Goal: Transaction & Acquisition: Purchase product/service

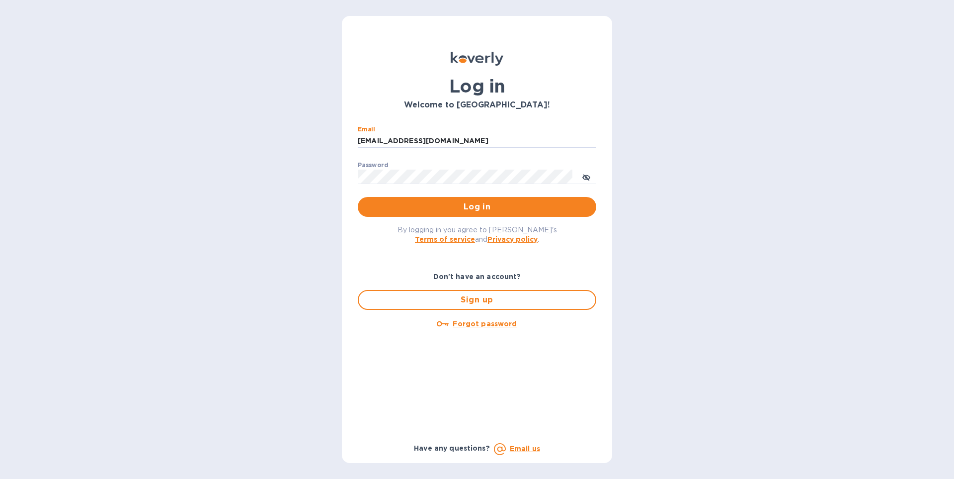
type input "[EMAIL_ADDRESS][DOMAIN_NAME]"
click at [425, 203] on span "Log in" at bounding box center [477, 207] width 223 height 12
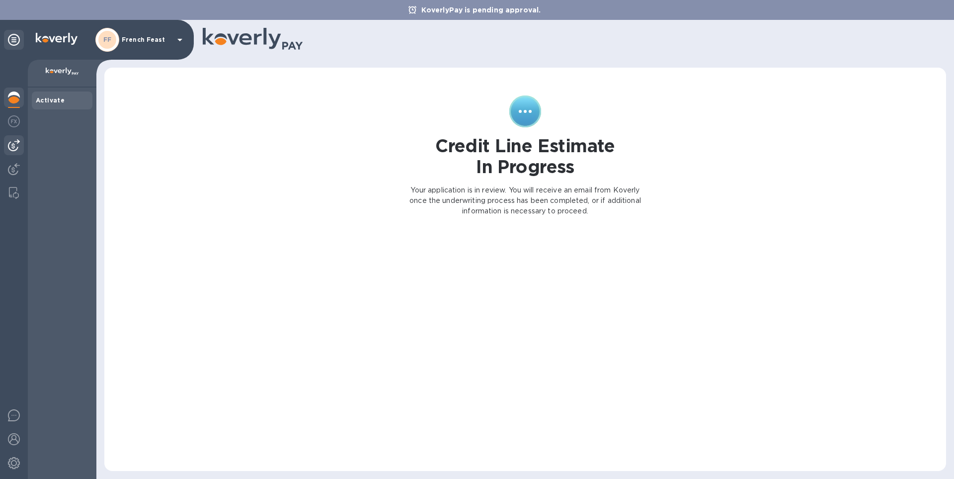
click at [12, 144] on img at bounding box center [14, 145] width 12 height 12
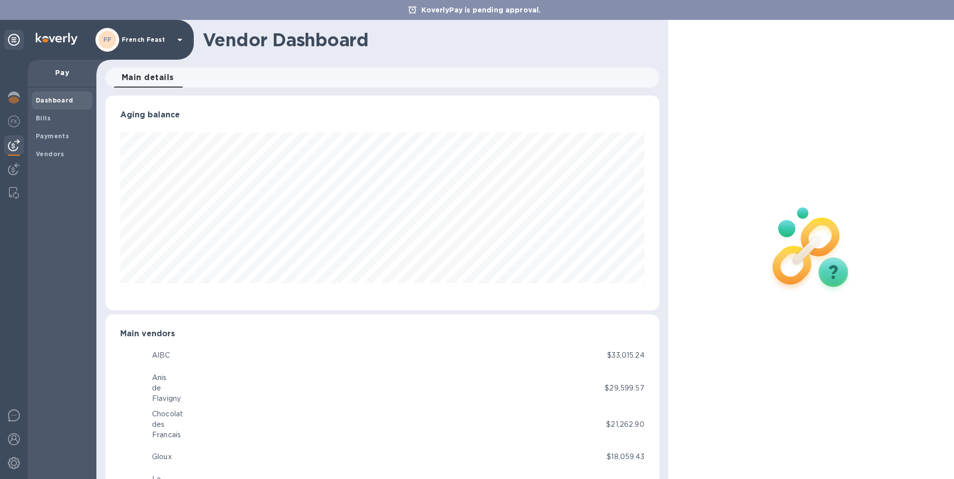
scroll to position [215, 554]
click at [43, 118] on b "Bills" at bounding box center [43, 117] width 15 height 7
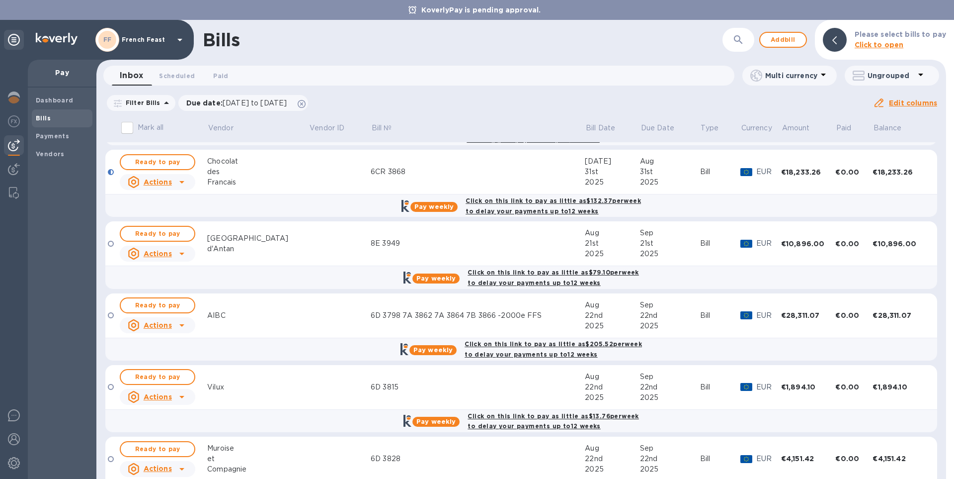
scroll to position [208, 0]
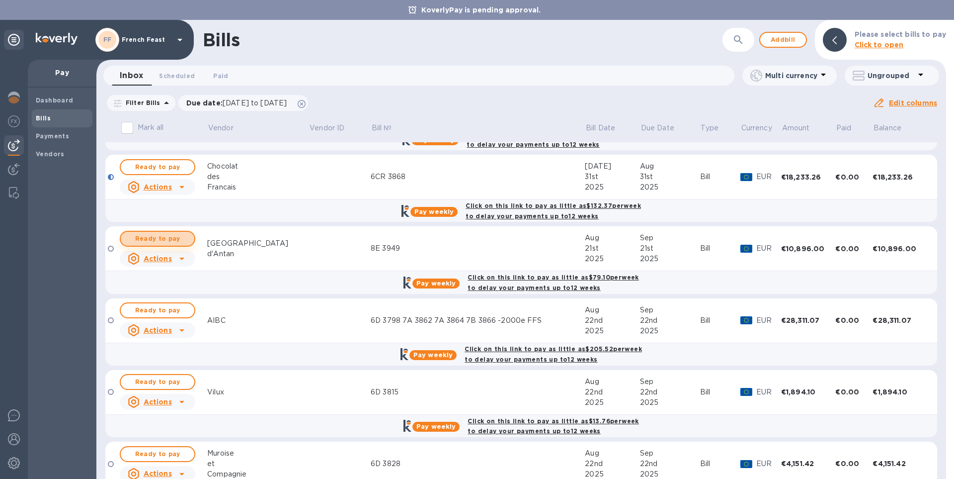
click at [138, 233] on button "Ready to pay" at bounding box center [158, 239] width 76 height 16
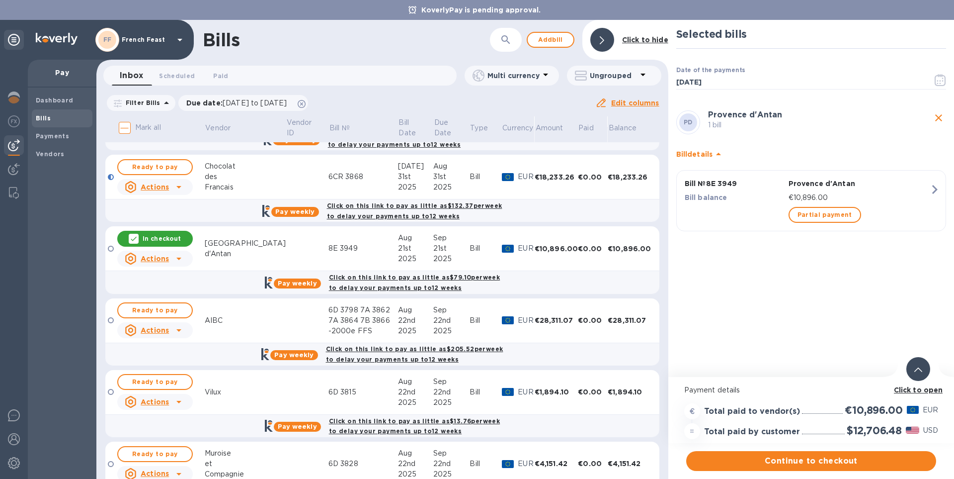
click at [921, 389] on b "Click to open" at bounding box center [918, 390] width 49 height 8
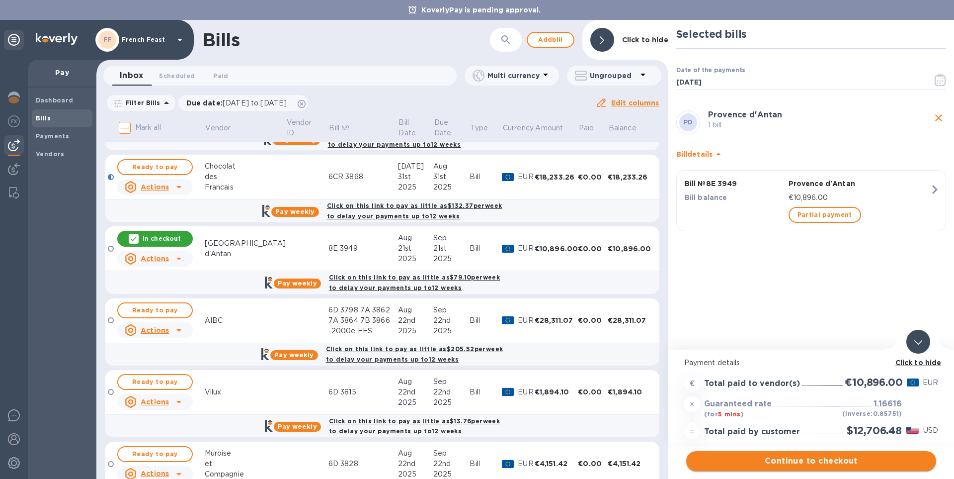
click at [811, 462] on span "Continue to checkout" at bounding box center [811, 461] width 234 height 12
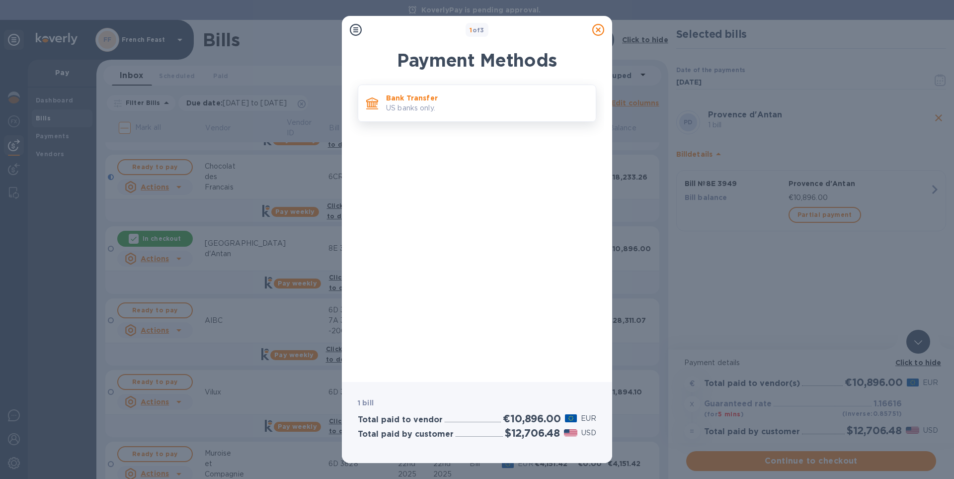
click at [428, 102] on p "Bank Transfer" at bounding box center [487, 98] width 202 height 10
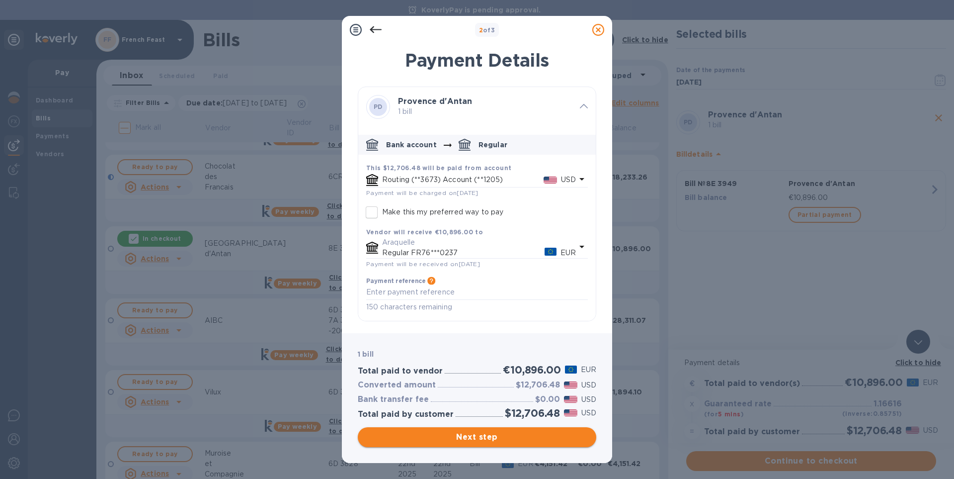
click at [495, 437] on span "Next step" at bounding box center [477, 437] width 223 height 12
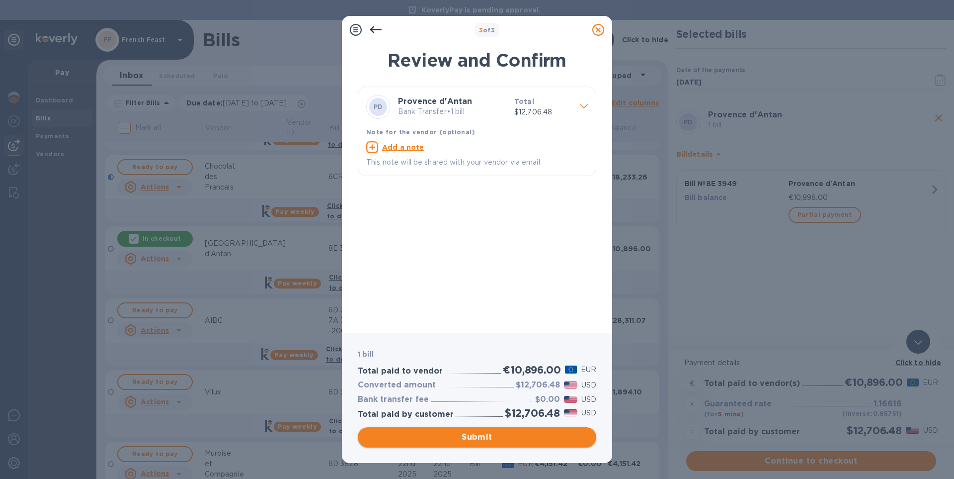
click at [495, 437] on span "Submit" at bounding box center [477, 437] width 223 height 12
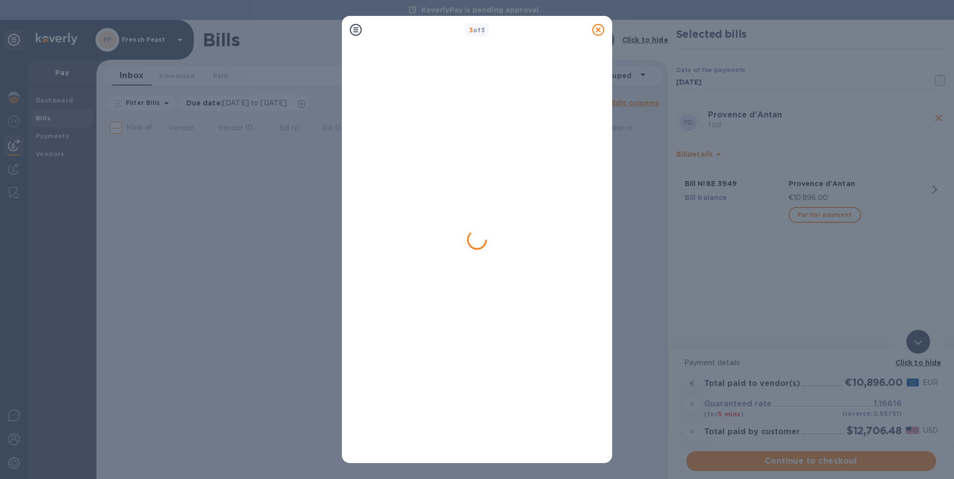
scroll to position [0, 0]
click at [598, 28] on icon at bounding box center [598, 30] width 12 height 12
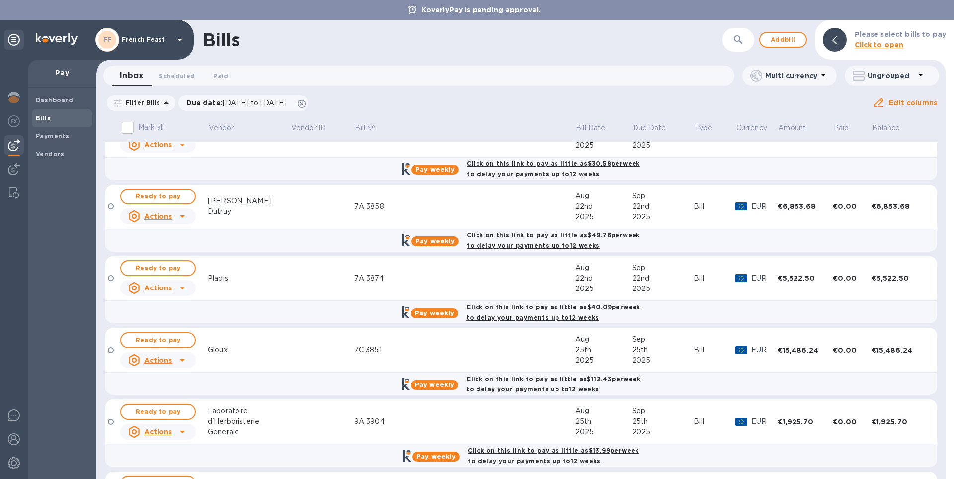
scroll to position [826, 0]
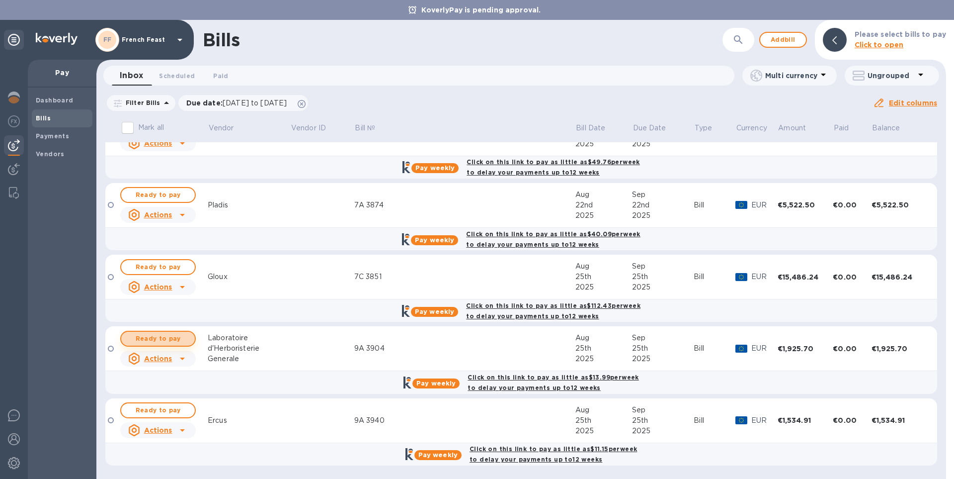
click at [151, 340] on span "Ready to pay" at bounding box center [158, 338] width 58 height 12
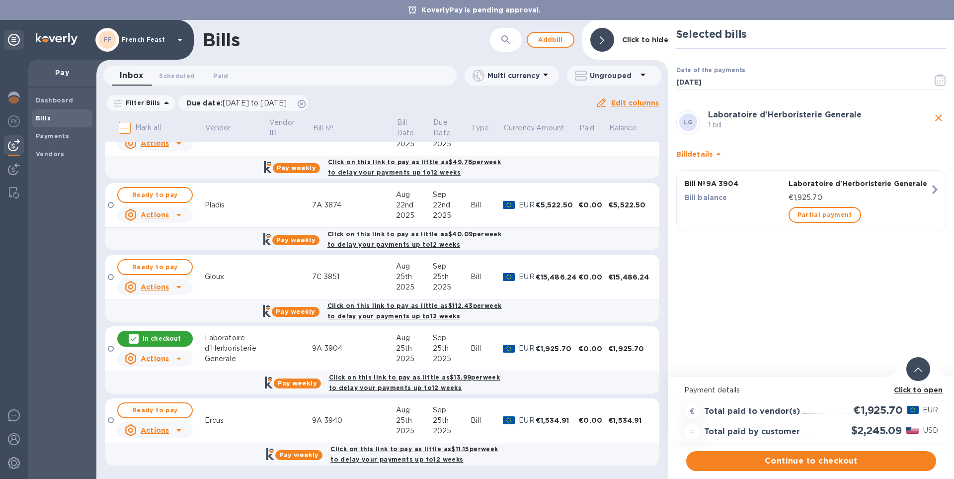
click at [923, 388] on b "Click to open" at bounding box center [918, 390] width 49 height 8
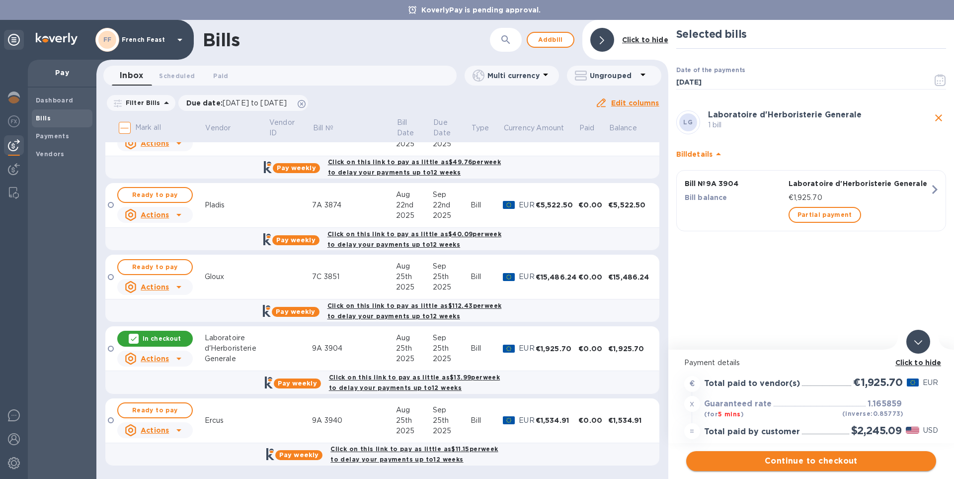
click at [771, 459] on span "Continue to checkout" at bounding box center [811, 461] width 234 height 12
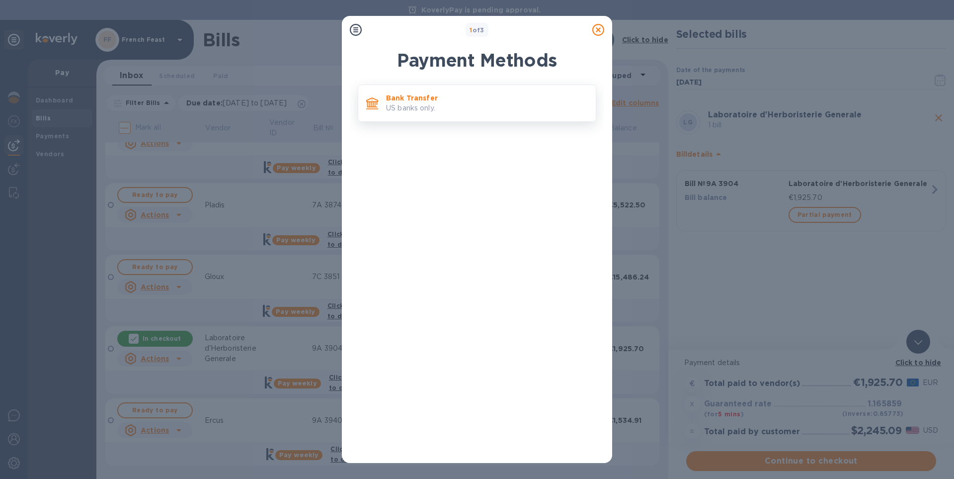
click at [399, 95] on p "Bank Transfer" at bounding box center [487, 98] width 202 height 10
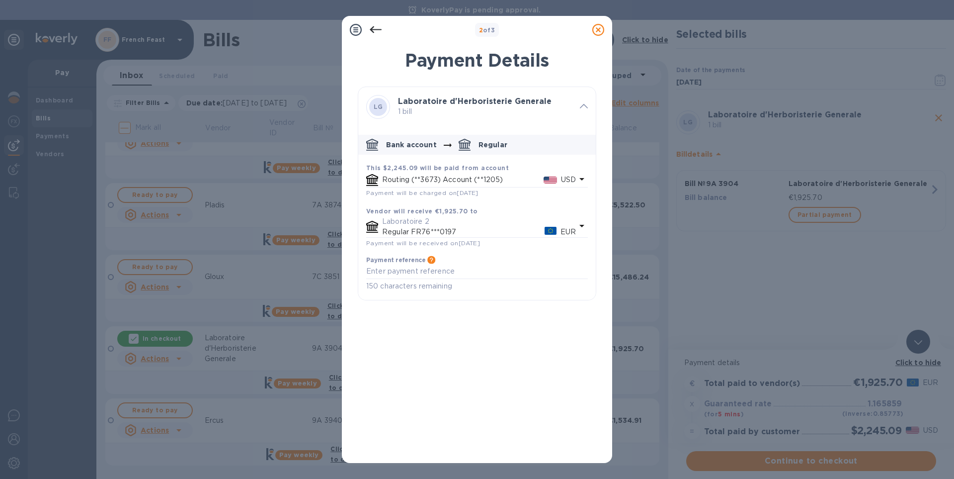
click at [598, 29] on icon at bounding box center [598, 30] width 12 height 12
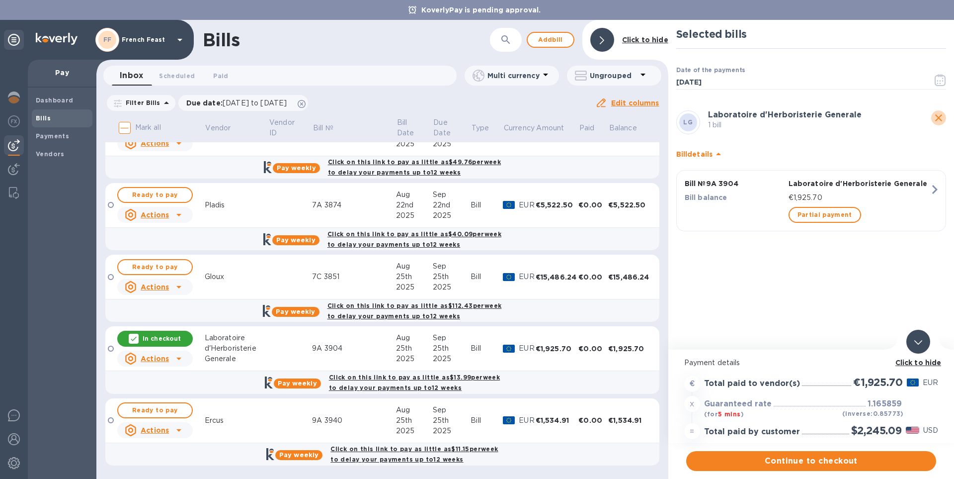
click at [939, 117] on icon "close" at bounding box center [938, 117] width 7 height 7
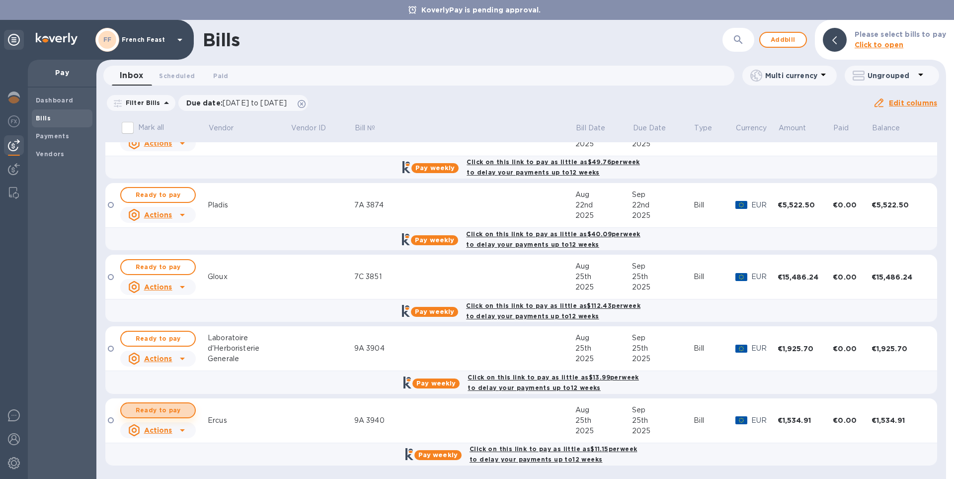
click at [159, 408] on span "Ready to pay" at bounding box center [158, 410] width 58 height 12
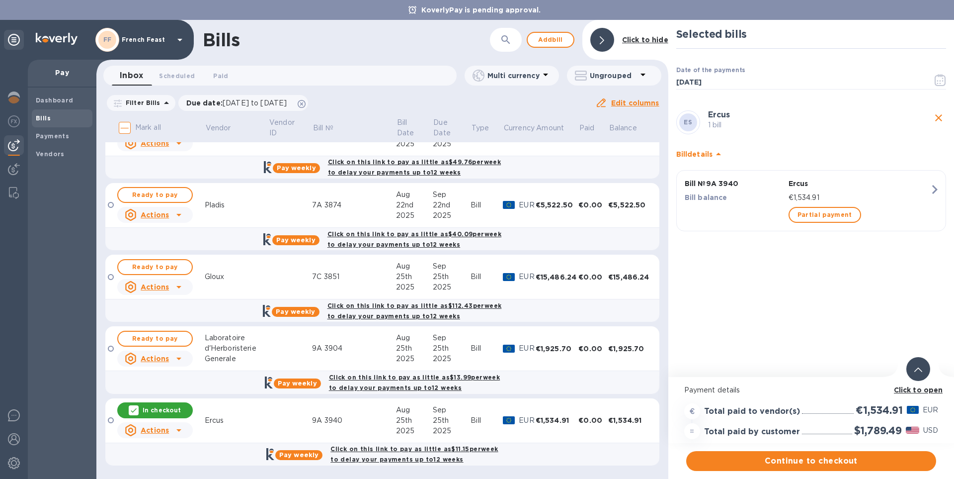
click at [925, 390] on b "Click to open" at bounding box center [918, 390] width 49 height 8
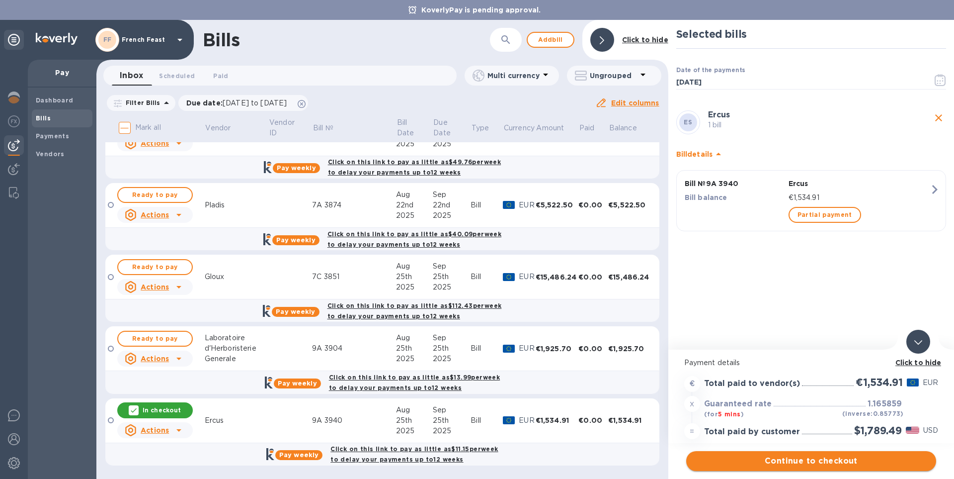
click at [800, 458] on span "Continue to checkout" at bounding box center [811, 461] width 234 height 12
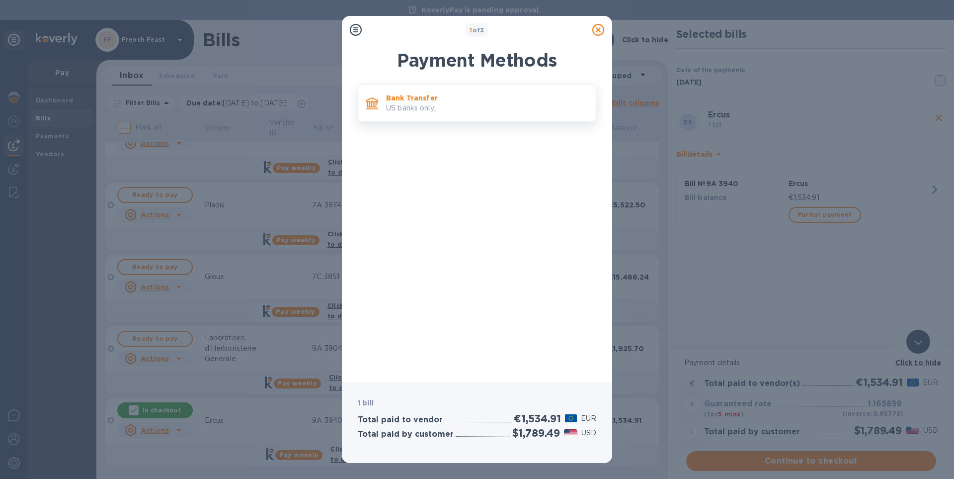
click at [409, 104] on p "US banks only." at bounding box center [487, 108] width 202 height 10
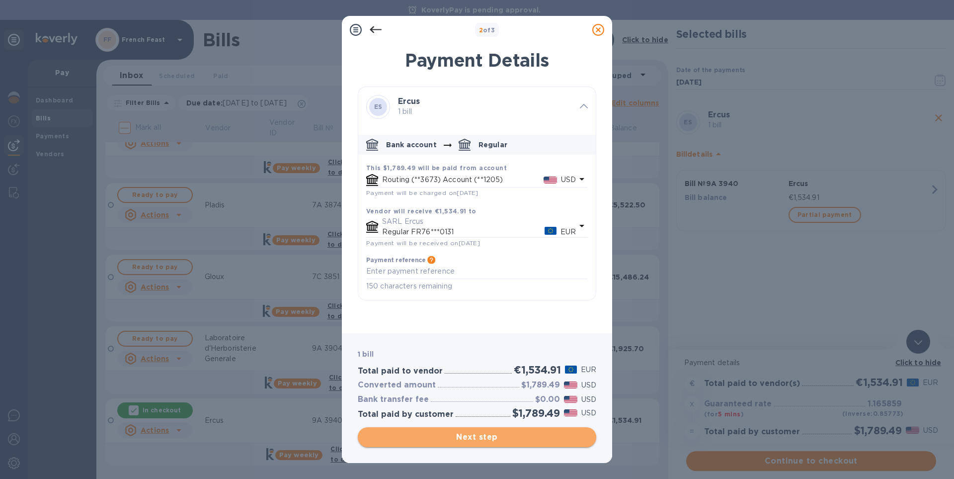
click at [482, 438] on span "Next step" at bounding box center [477, 437] width 223 height 12
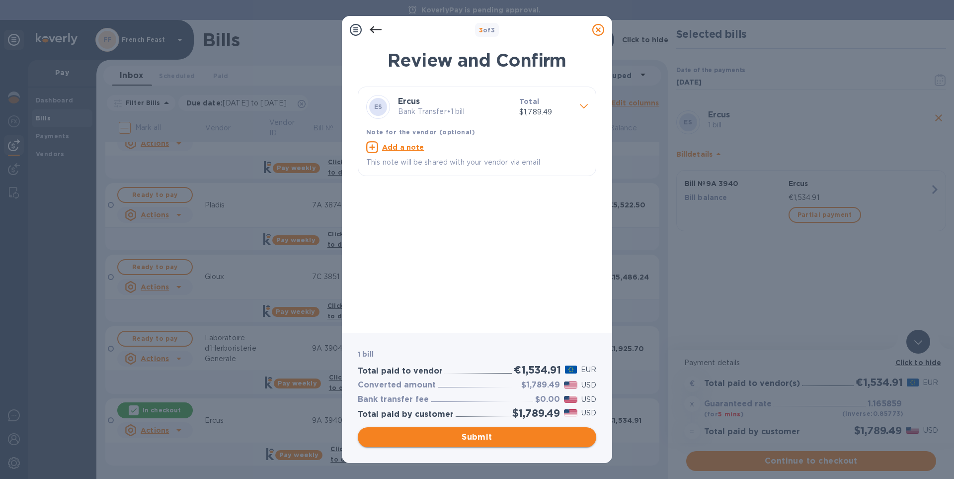
click at [482, 438] on span "Submit" at bounding box center [477, 437] width 223 height 12
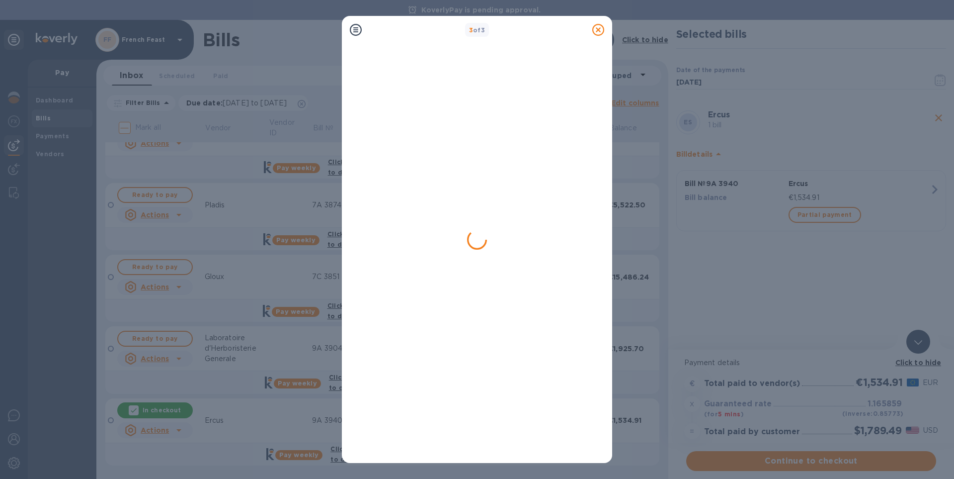
click at [598, 28] on icon at bounding box center [598, 30] width 12 height 12
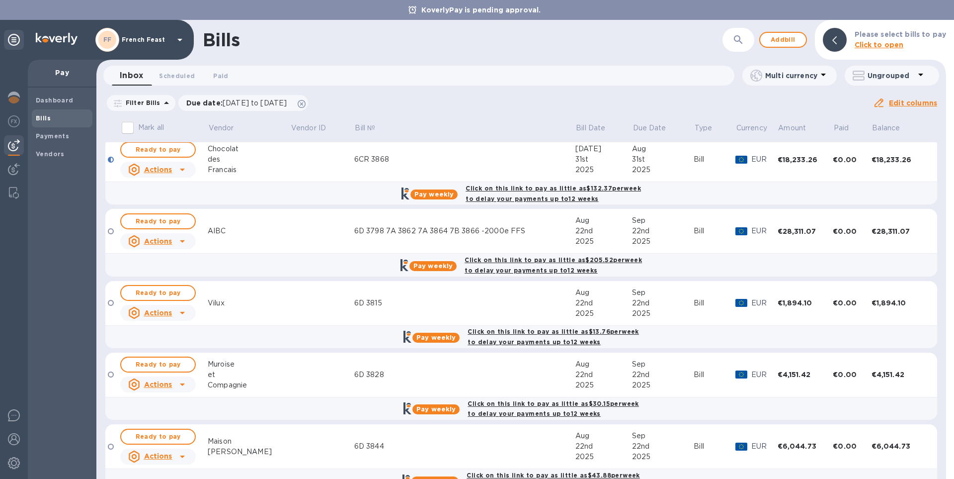
scroll to position [221, 0]
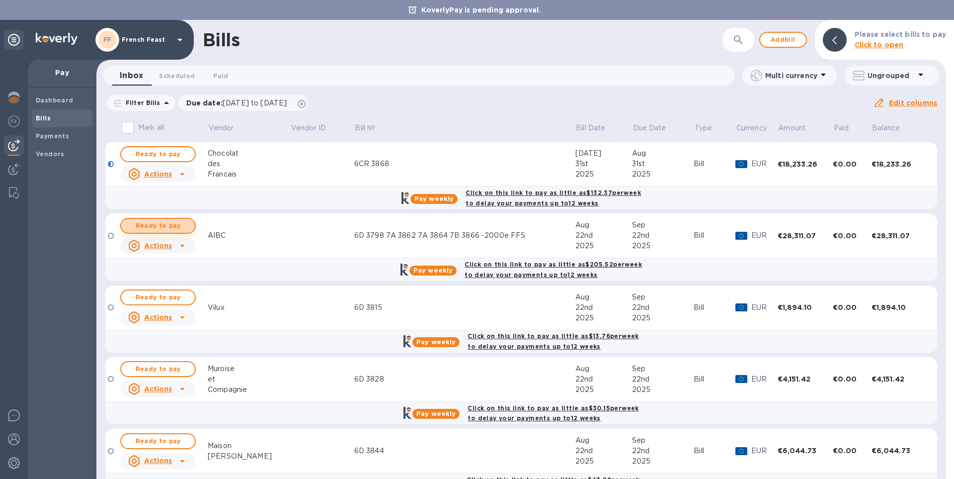
click at [158, 226] on span "Ready to pay" at bounding box center [158, 226] width 58 height 12
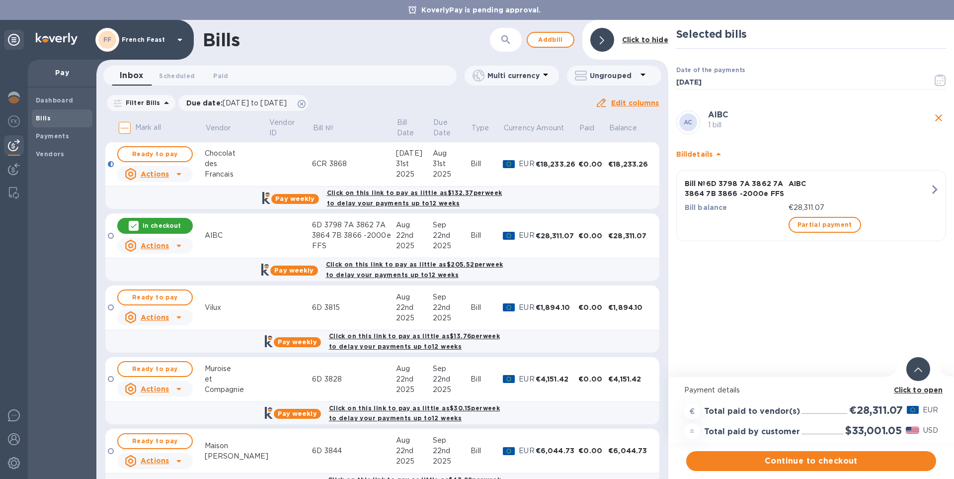
click at [921, 388] on b "Click to open" at bounding box center [918, 390] width 49 height 8
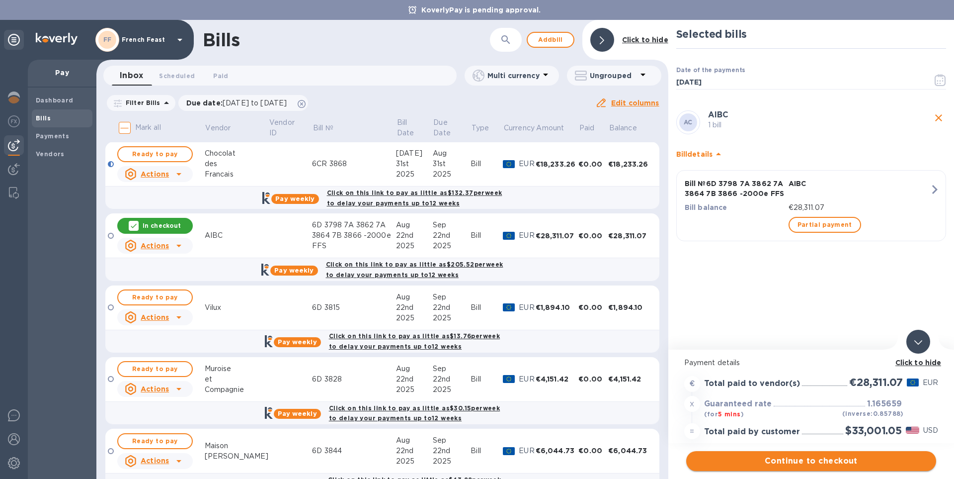
click at [828, 460] on span "Continue to checkout" at bounding box center [811, 461] width 234 height 12
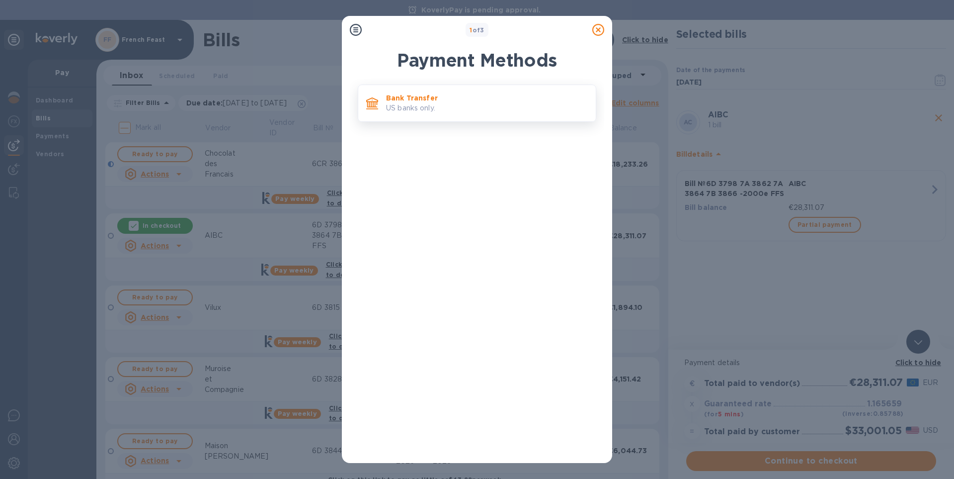
click at [409, 103] on p "Bank Transfer" at bounding box center [487, 98] width 202 height 10
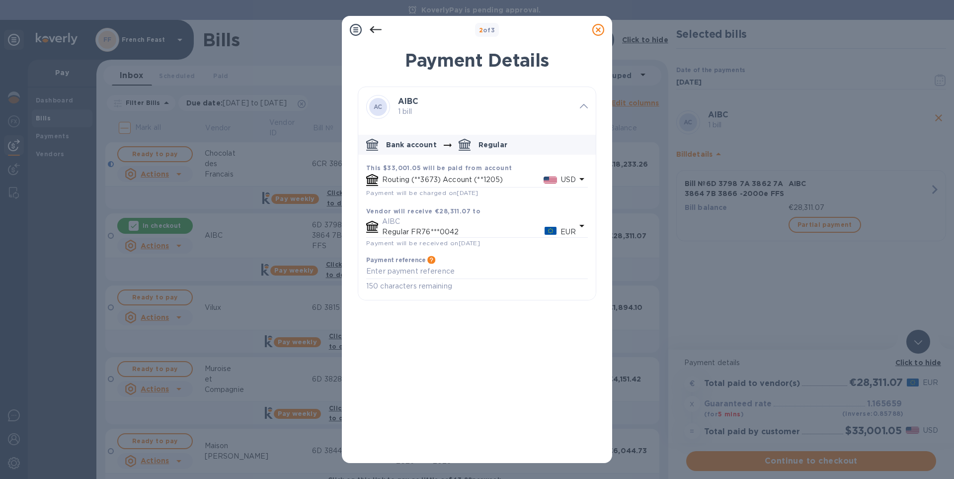
click at [599, 31] on icon at bounding box center [598, 30] width 12 height 12
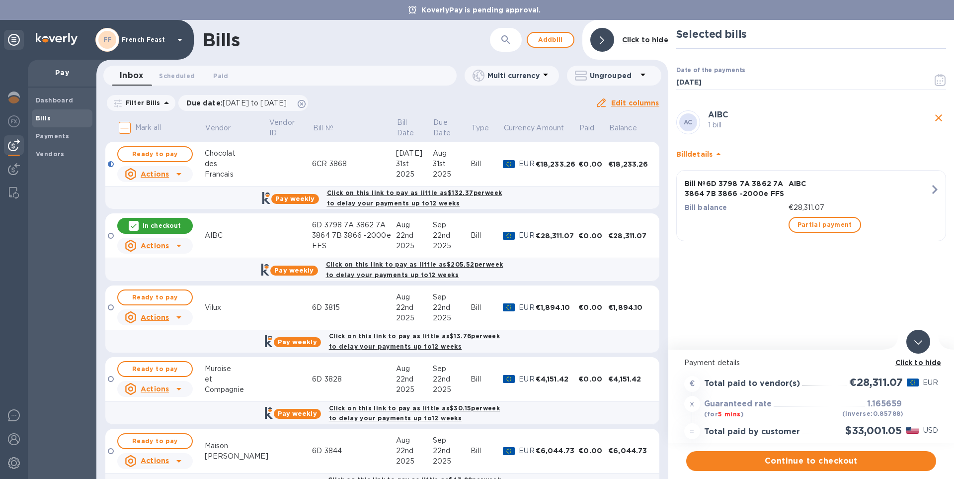
click at [939, 117] on icon "close" at bounding box center [938, 117] width 7 height 7
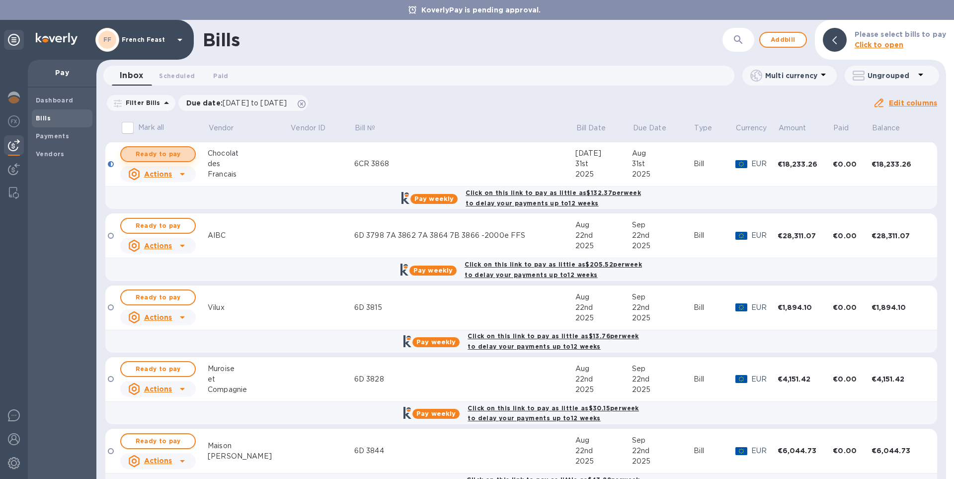
click at [159, 152] on span "Ready to pay" at bounding box center [158, 154] width 58 height 12
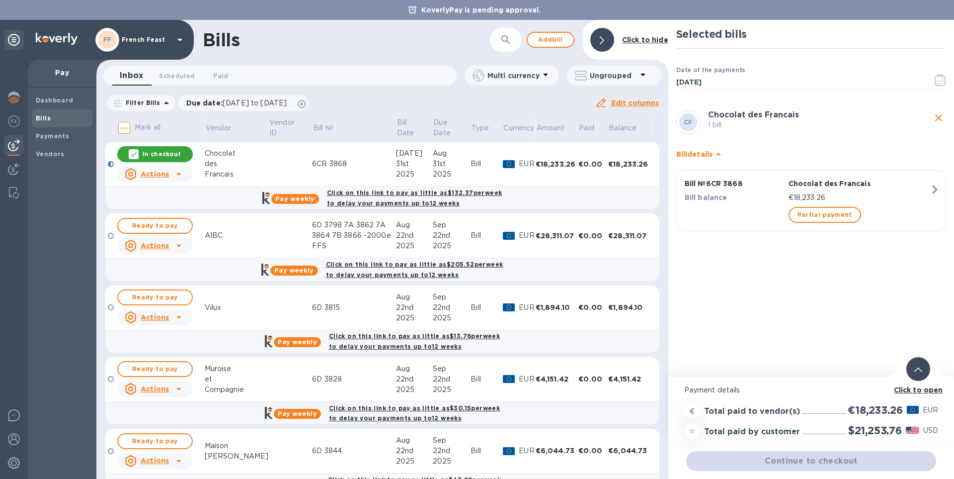
click at [920, 388] on b "Click to open" at bounding box center [918, 390] width 49 height 8
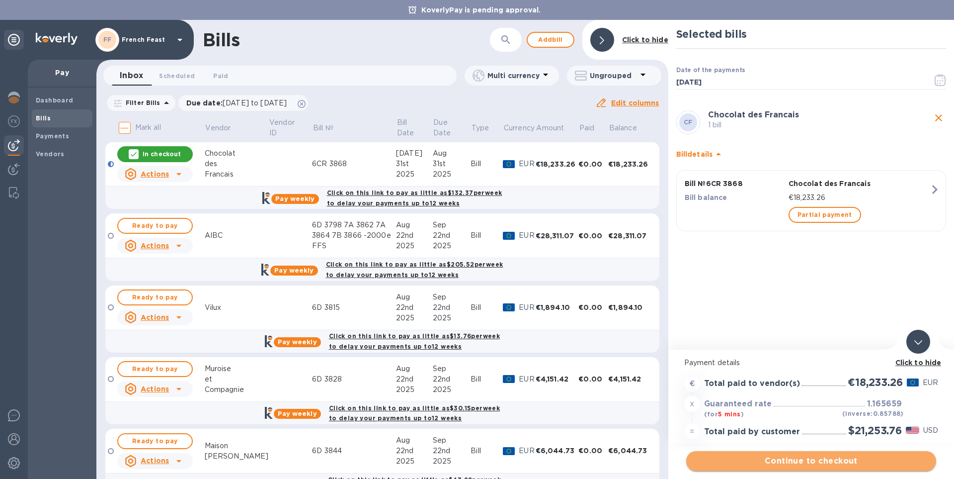
click at [818, 458] on span "Continue to checkout" at bounding box center [811, 461] width 234 height 12
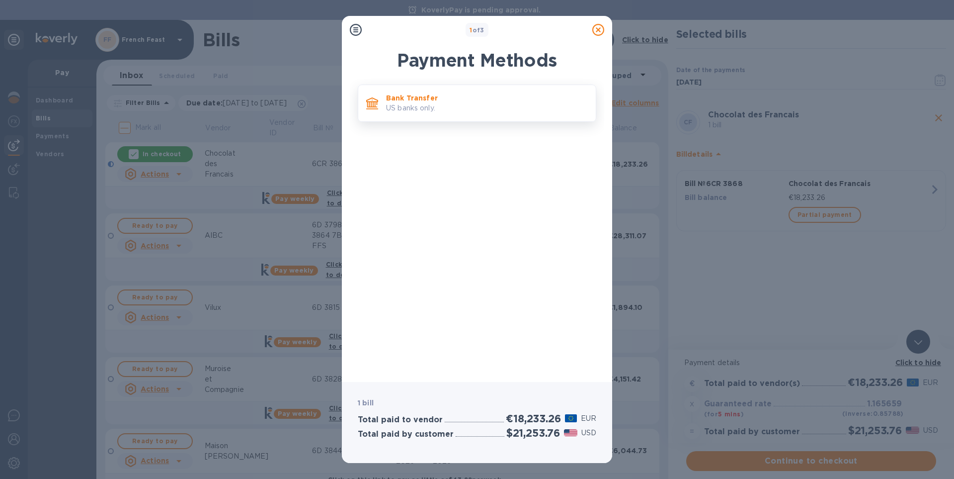
click at [409, 102] on p "Bank Transfer" at bounding box center [487, 98] width 202 height 10
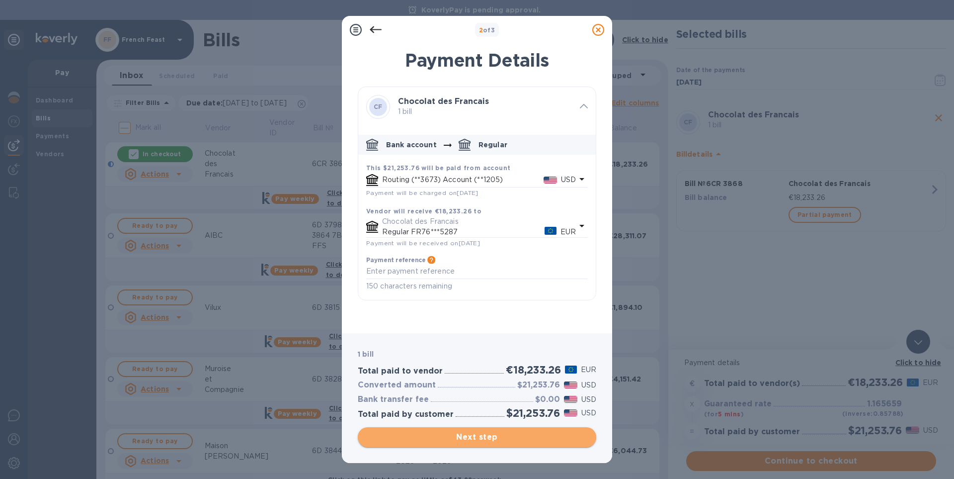
click at [485, 435] on span "Next step" at bounding box center [477, 437] width 223 height 12
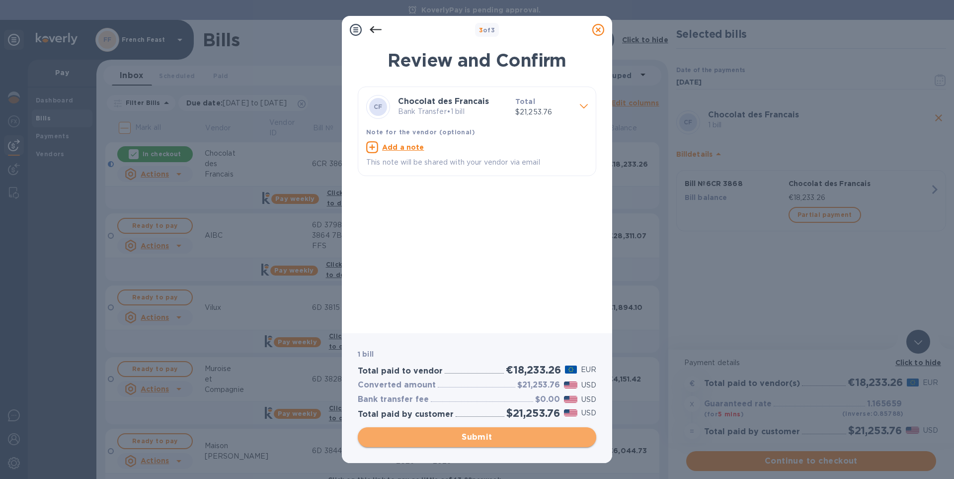
click at [485, 435] on span "Submit" at bounding box center [477, 437] width 223 height 12
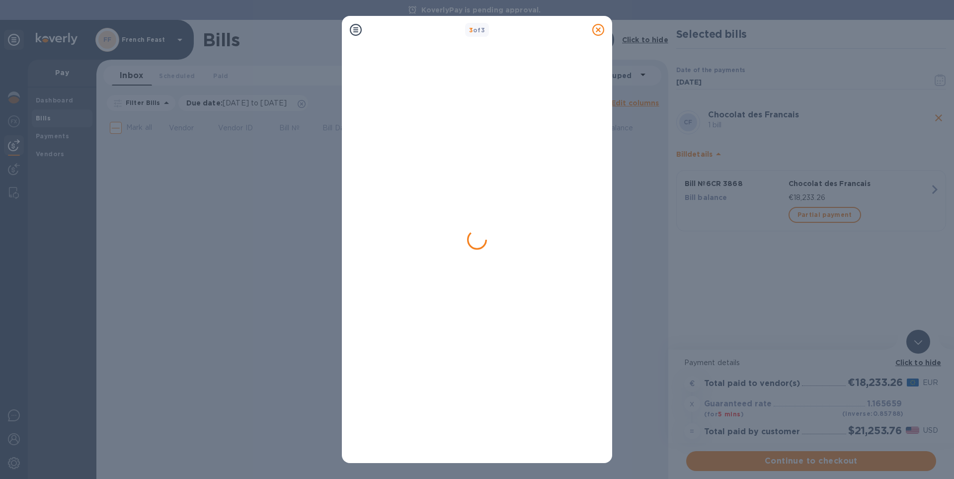
scroll to position [0, 0]
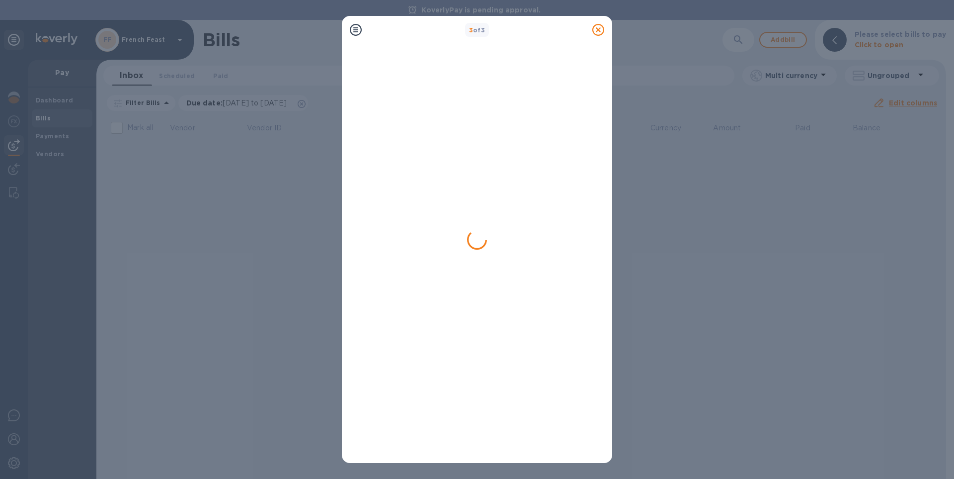
click at [597, 32] on icon at bounding box center [598, 30] width 12 height 12
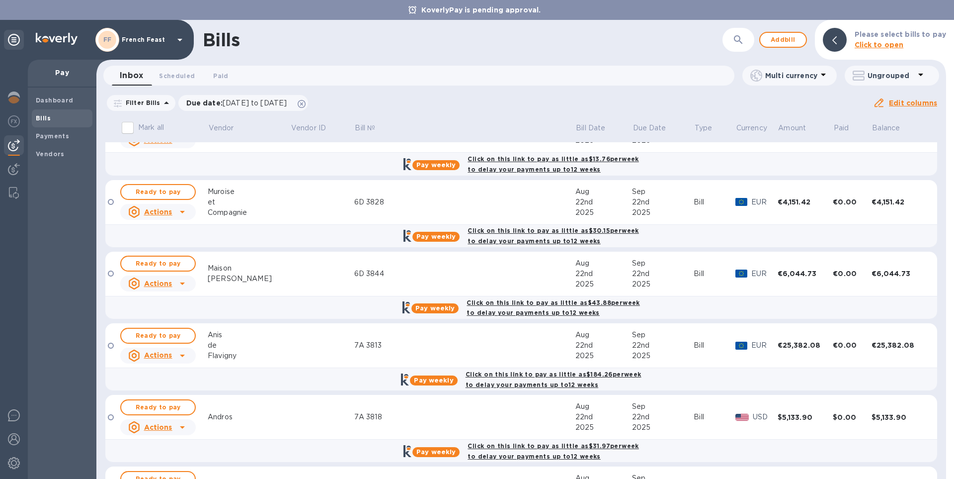
scroll to position [682, 0]
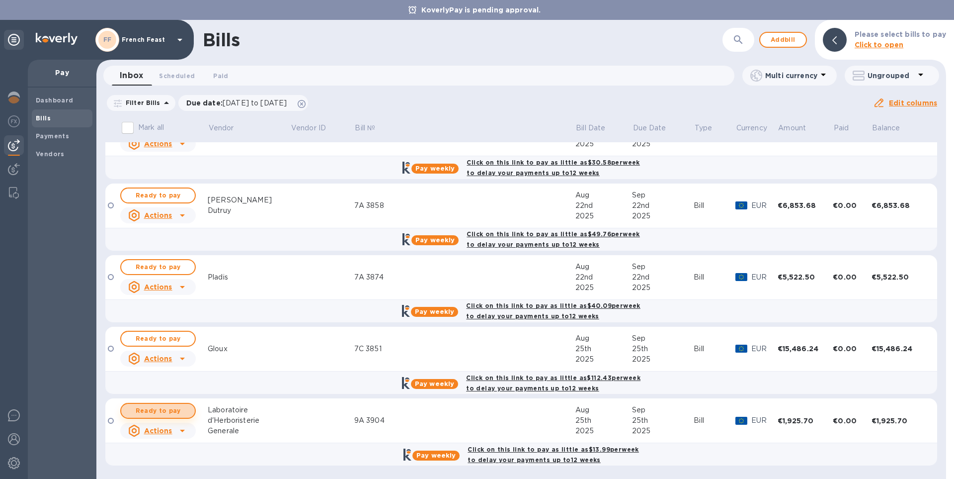
click at [164, 408] on span "Ready to pay" at bounding box center [158, 411] width 58 height 12
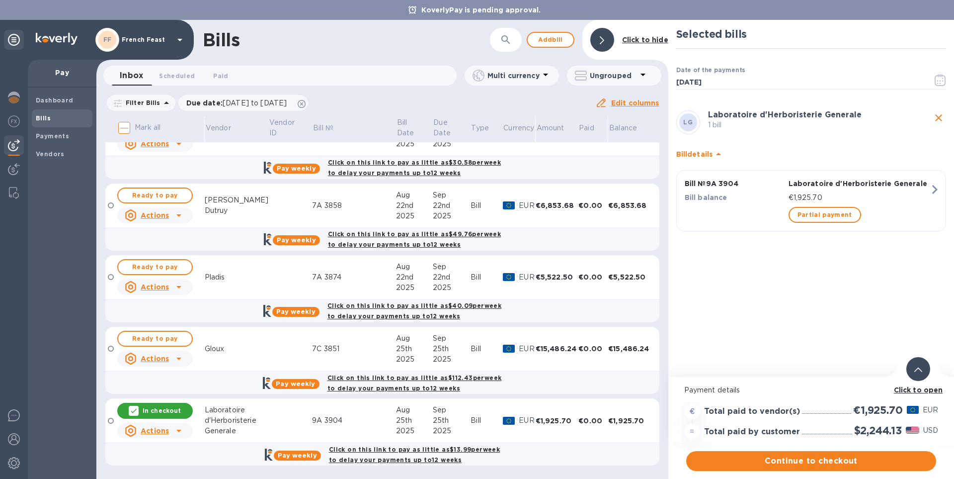
click at [927, 389] on b "Click to open" at bounding box center [918, 390] width 49 height 8
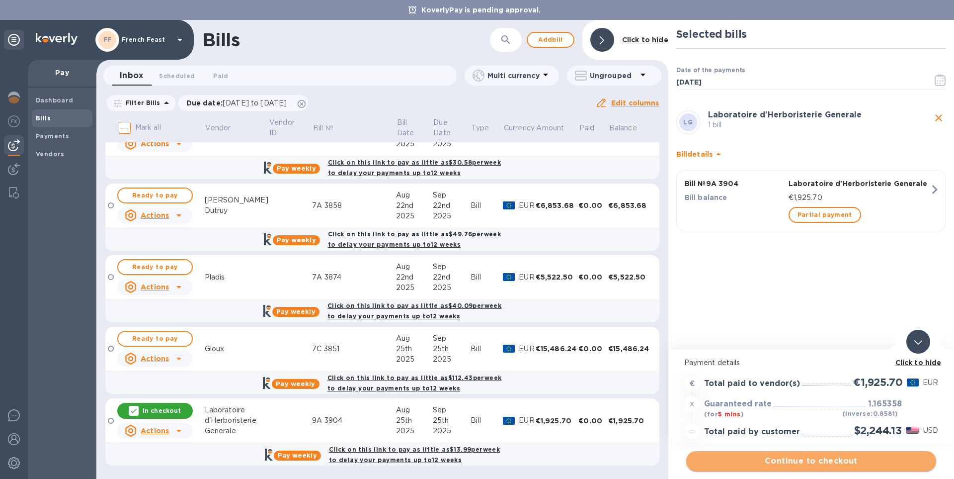
click at [854, 461] on span "Continue to checkout" at bounding box center [811, 461] width 234 height 12
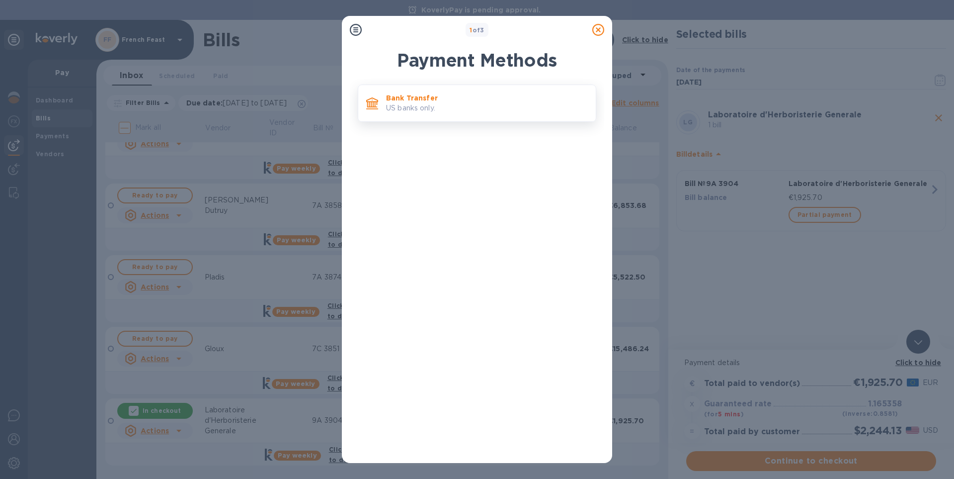
click at [430, 96] on p "Bank Transfer" at bounding box center [487, 98] width 202 height 10
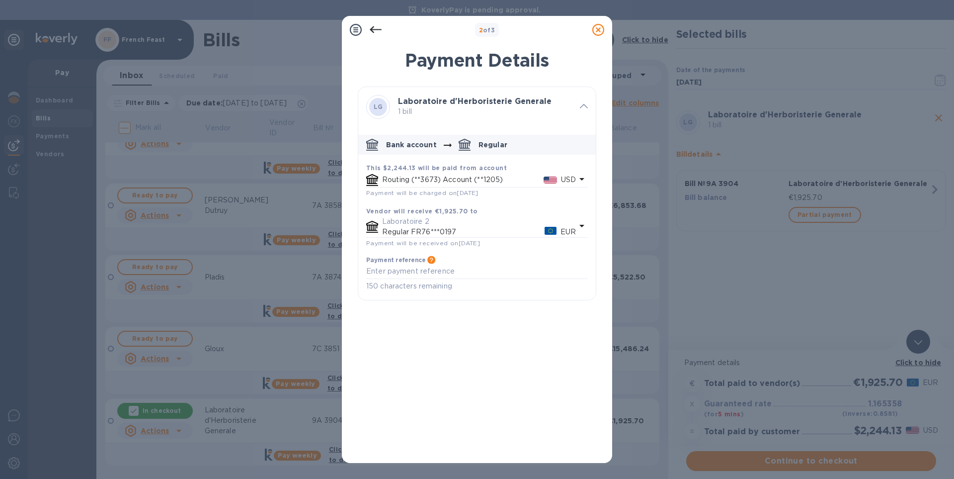
click at [597, 31] on icon at bounding box center [598, 30] width 12 height 12
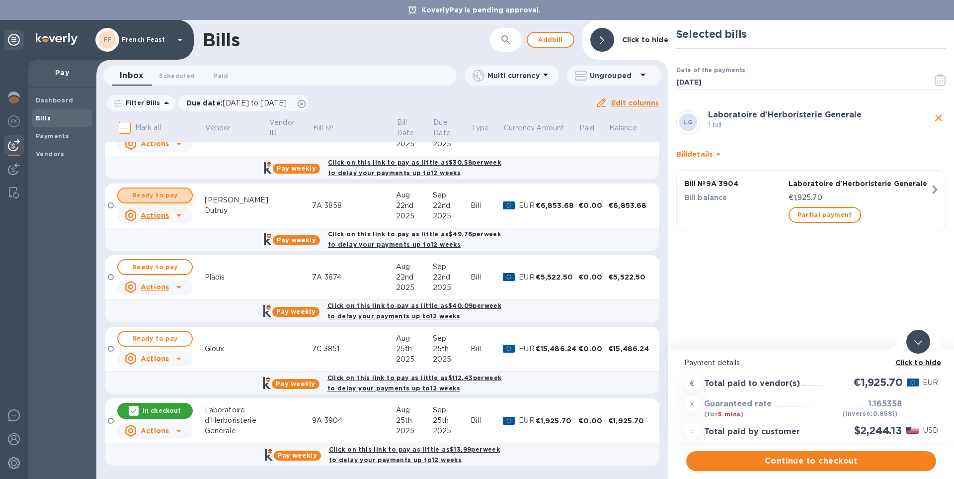
click at [155, 195] on span "Ready to pay" at bounding box center [155, 195] width 58 height 12
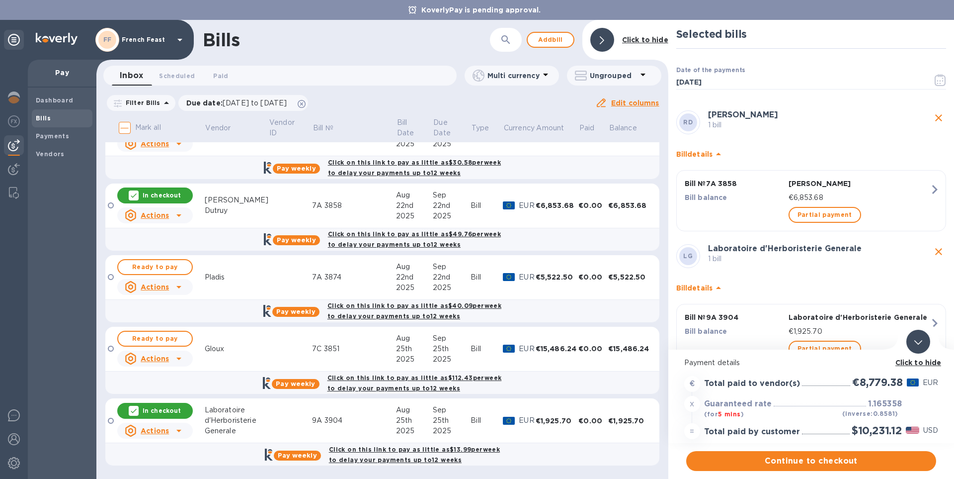
click at [917, 359] on b "Click to hide" at bounding box center [919, 362] width 46 height 8
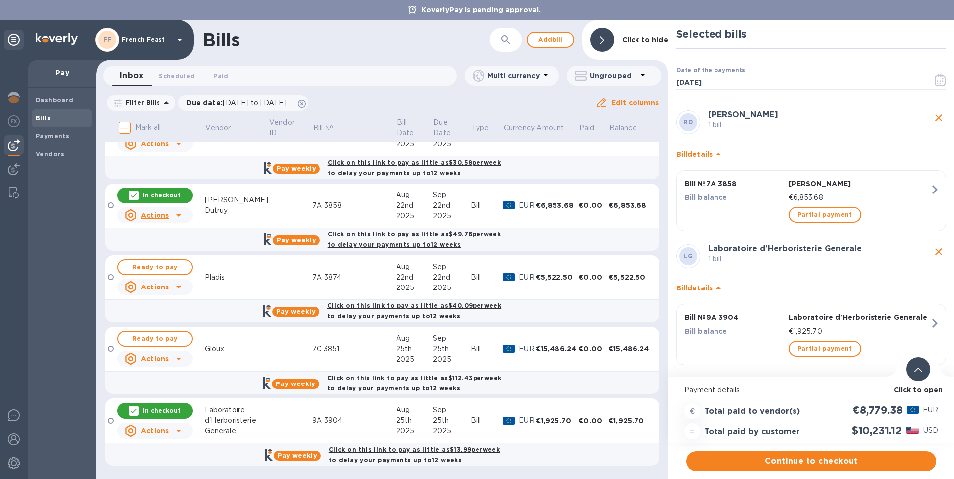
click at [939, 115] on icon "close" at bounding box center [939, 118] width 12 height 12
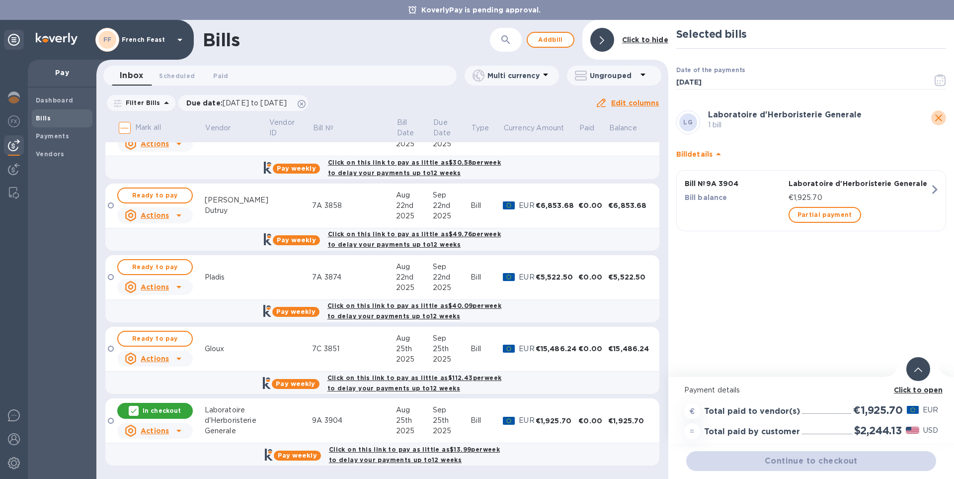
click at [939, 115] on icon "close" at bounding box center [939, 118] width 12 height 12
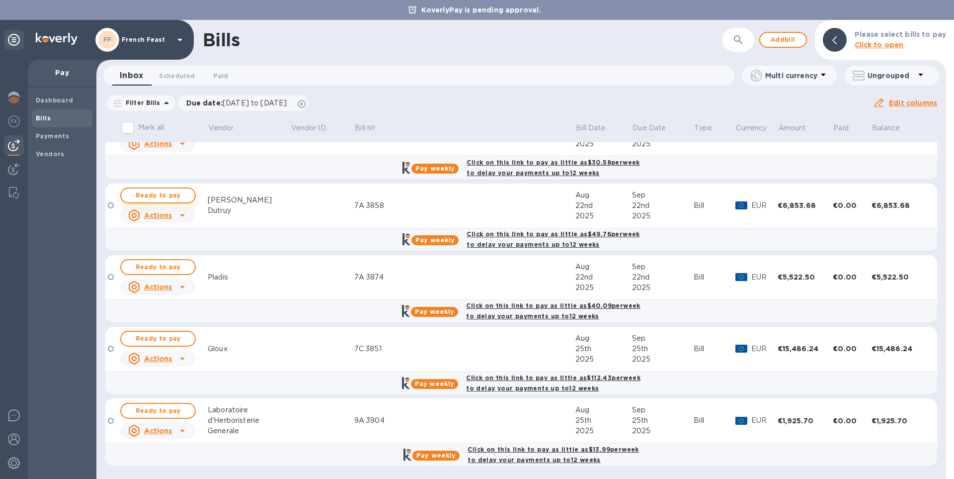
click at [152, 194] on span "Ready to pay" at bounding box center [158, 195] width 58 height 12
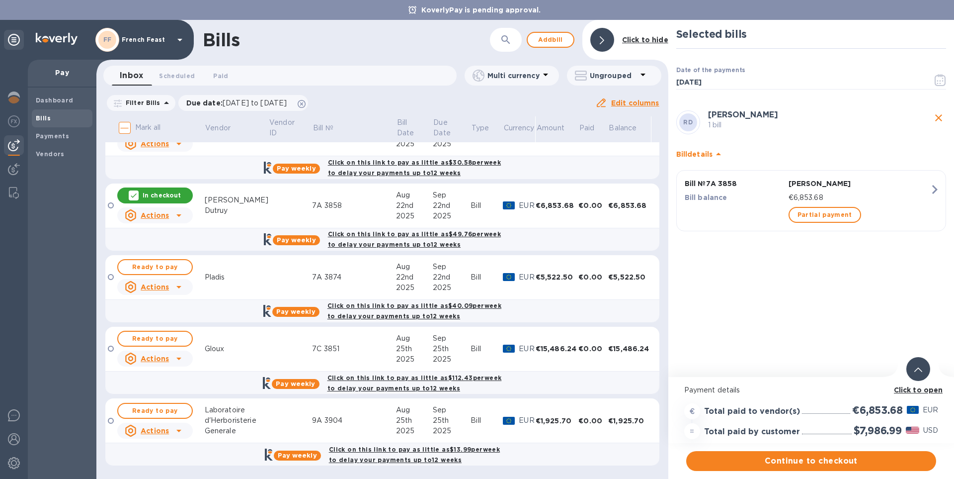
click at [918, 390] on b "Click to open" at bounding box center [918, 390] width 49 height 8
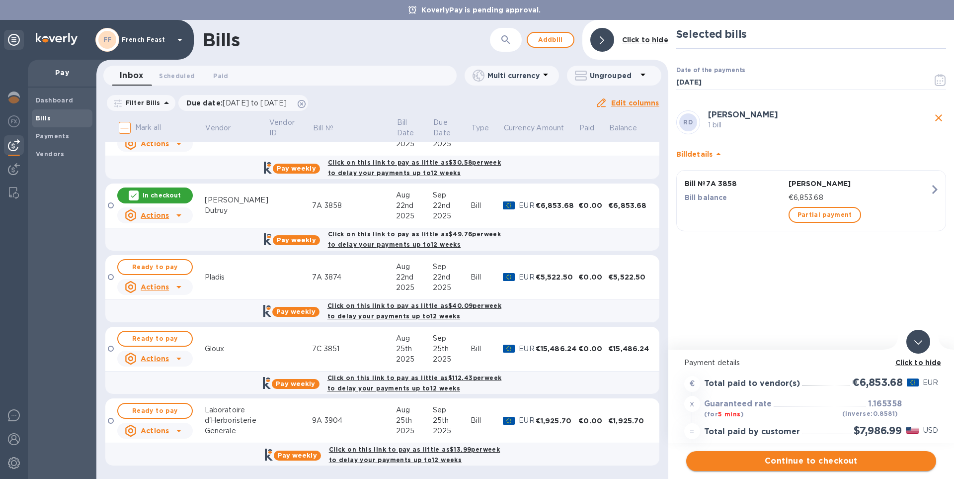
click at [852, 462] on span "Continue to checkout" at bounding box center [811, 461] width 234 height 12
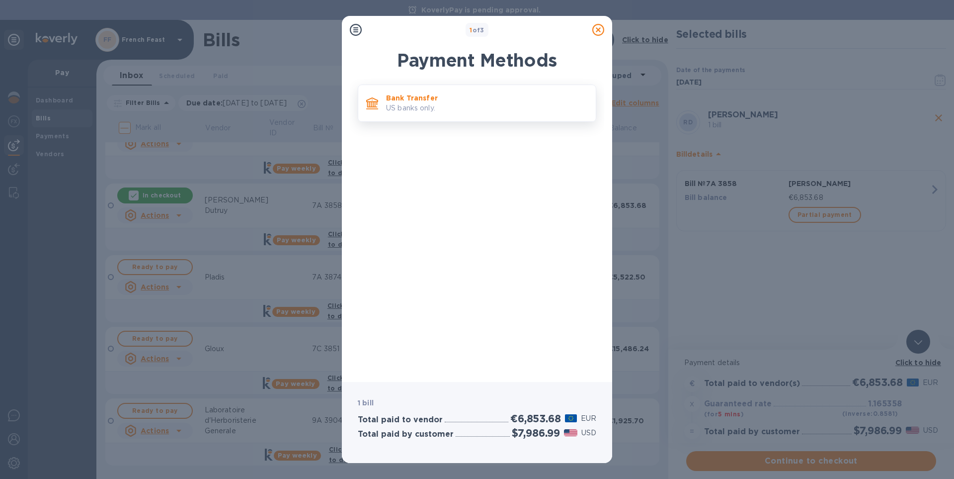
click at [393, 104] on p "US banks only." at bounding box center [487, 108] width 202 height 10
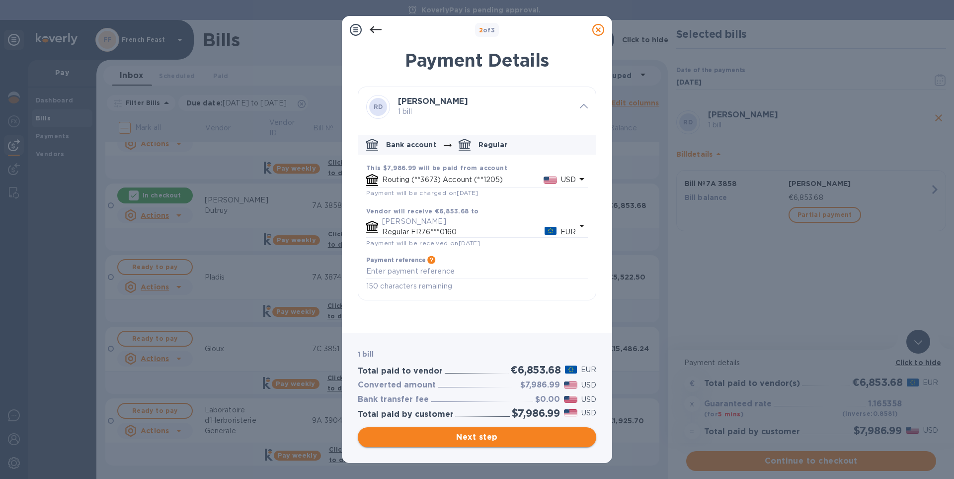
click at [480, 439] on span "Next step" at bounding box center [477, 437] width 223 height 12
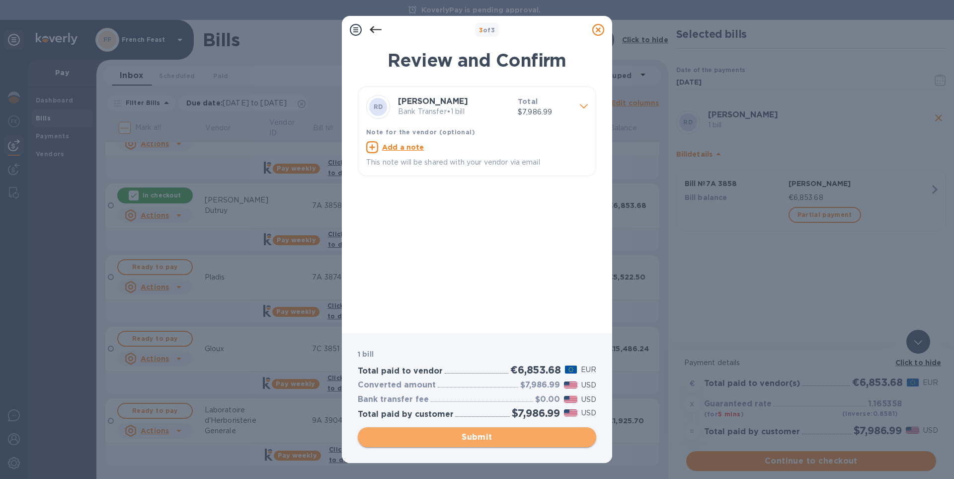
click at [480, 439] on span "Submit" at bounding box center [477, 437] width 223 height 12
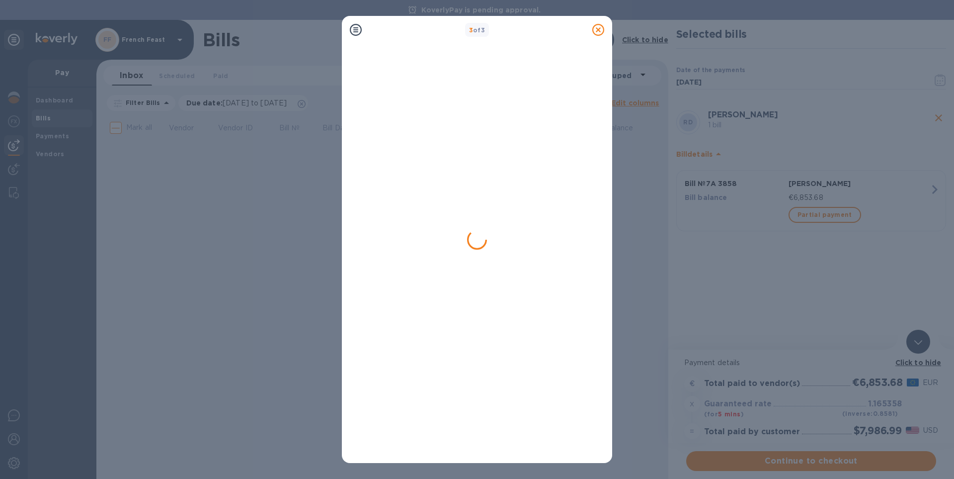
scroll to position [0, 0]
click at [596, 29] on icon at bounding box center [598, 30] width 12 height 12
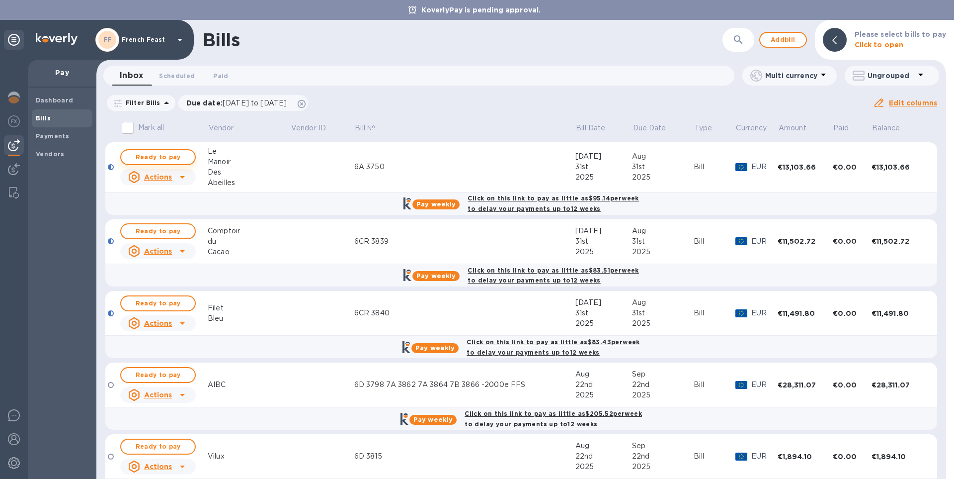
click at [160, 157] on span "Ready to pay" at bounding box center [158, 157] width 58 height 12
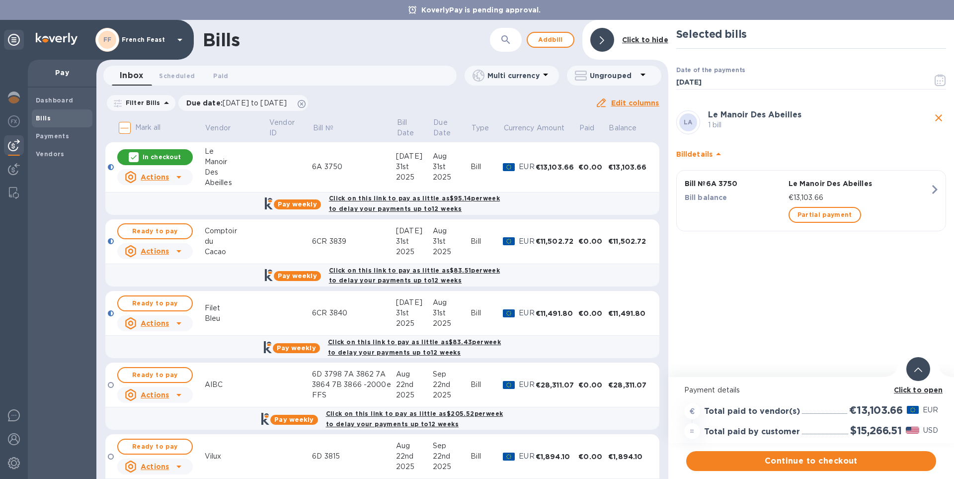
click at [931, 392] on b "Click to open" at bounding box center [918, 390] width 49 height 8
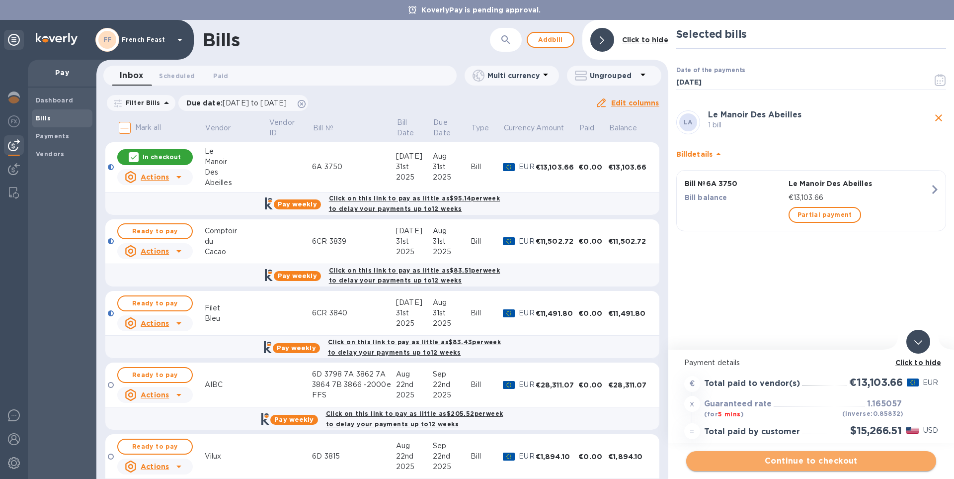
click at [822, 460] on span "Continue to checkout" at bounding box center [811, 461] width 234 height 12
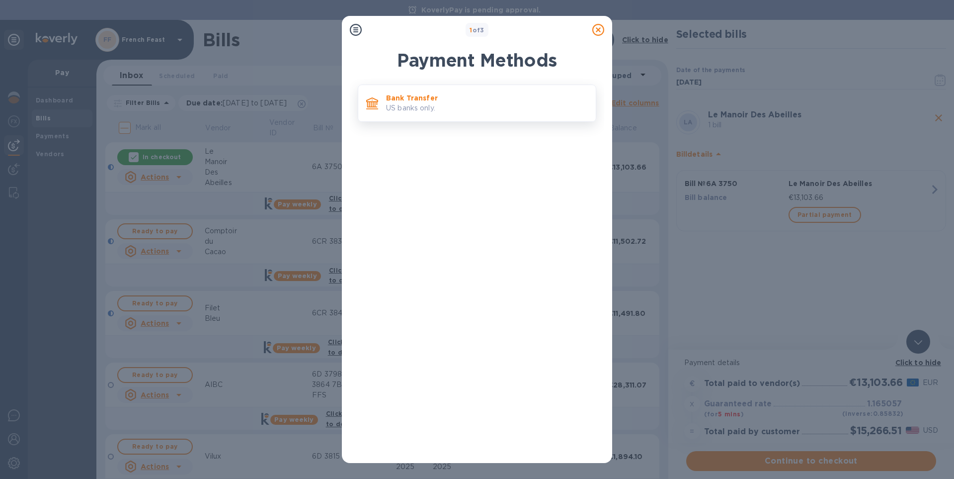
click at [393, 94] on p "Bank Transfer" at bounding box center [487, 98] width 202 height 10
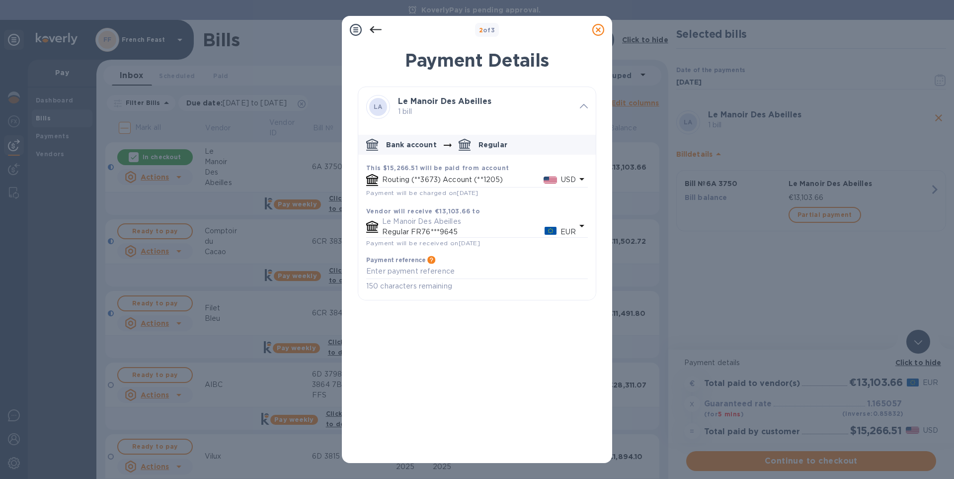
click at [599, 30] on icon at bounding box center [598, 30] width 12 height 12
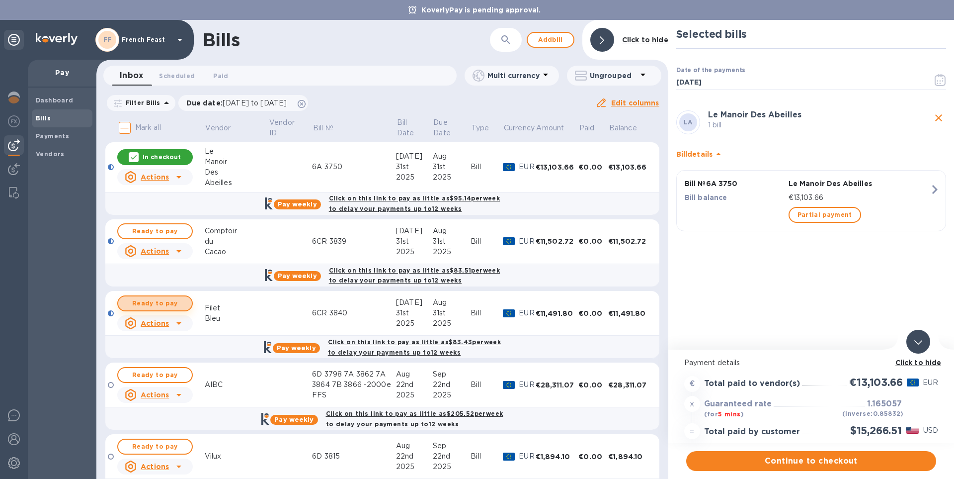
click at [160, 302] on span "Ready to pay" at bounding box center [155, 303] width 58 height 12
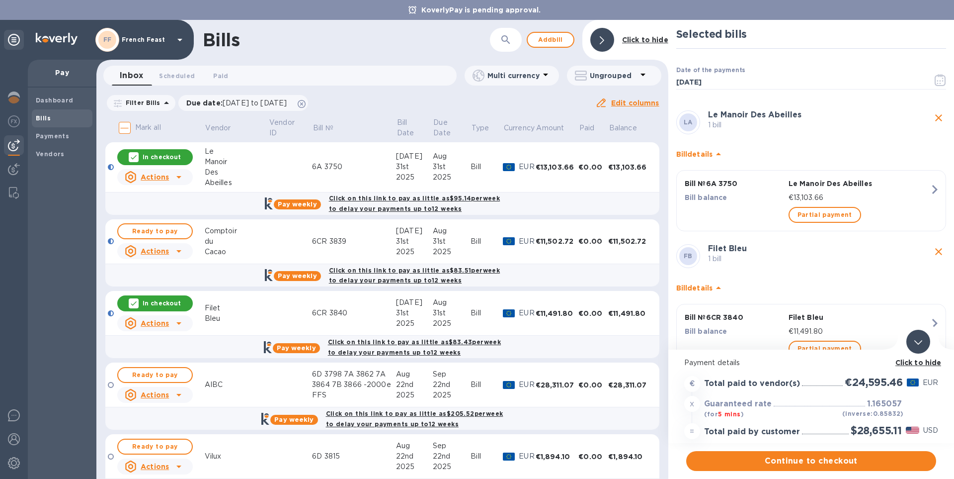
click at [918, 364] on b "Click to hide" at bounding box center [919, 362] width 46 height 8
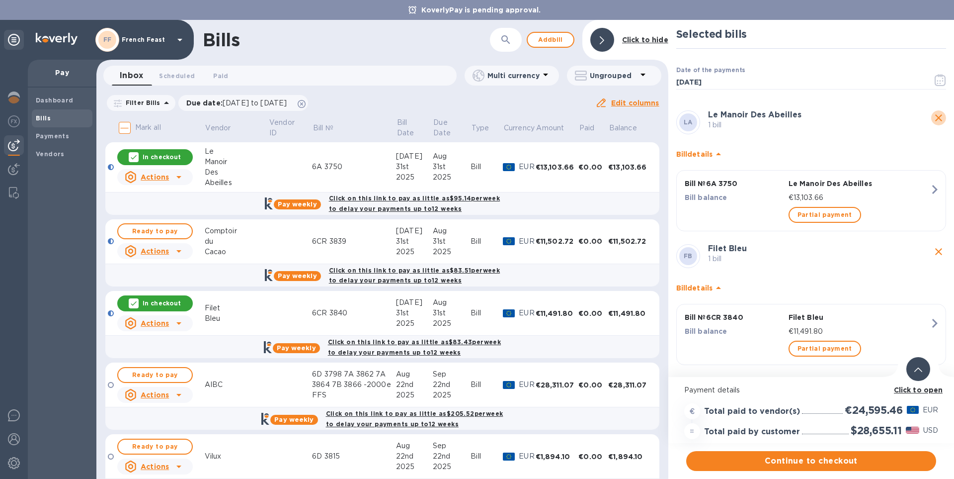
click at [938, 119] on icon "close" at bounding box center [938, 117] width 7 height 7
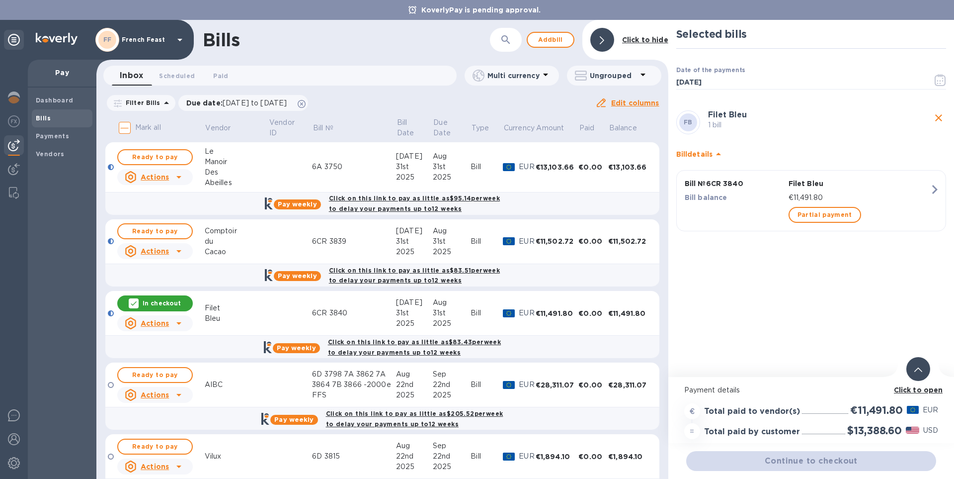
click at [938, 119] on icon "close" at bounding box center [938, 117] width 7 height 7
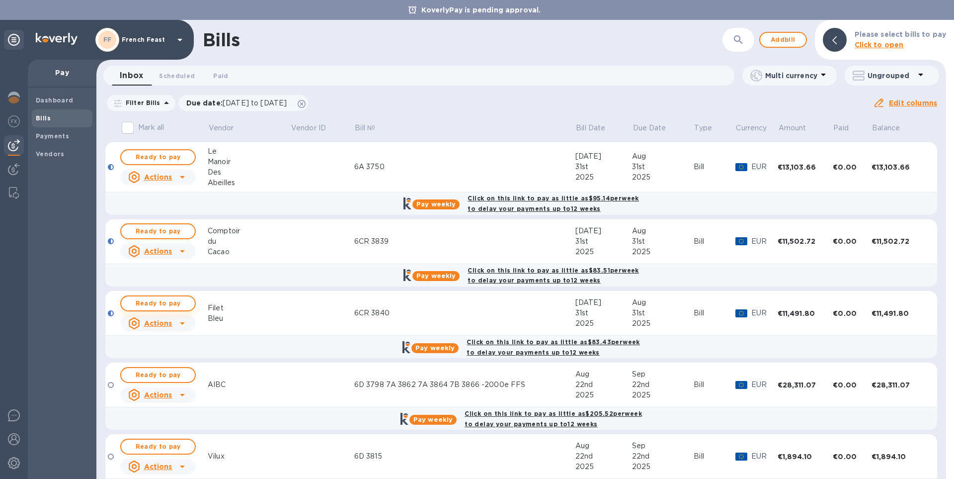
click at [160, 304] on span "Ready to pay" at bounding box center [158, 303] width 58 height 12
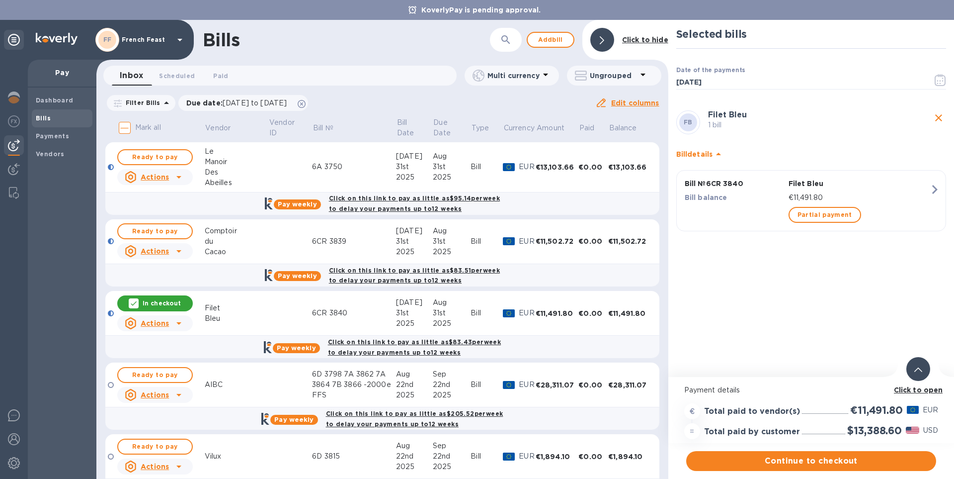
click at [918, 373] on span at bounding box center [918, 368] width 8 height 9
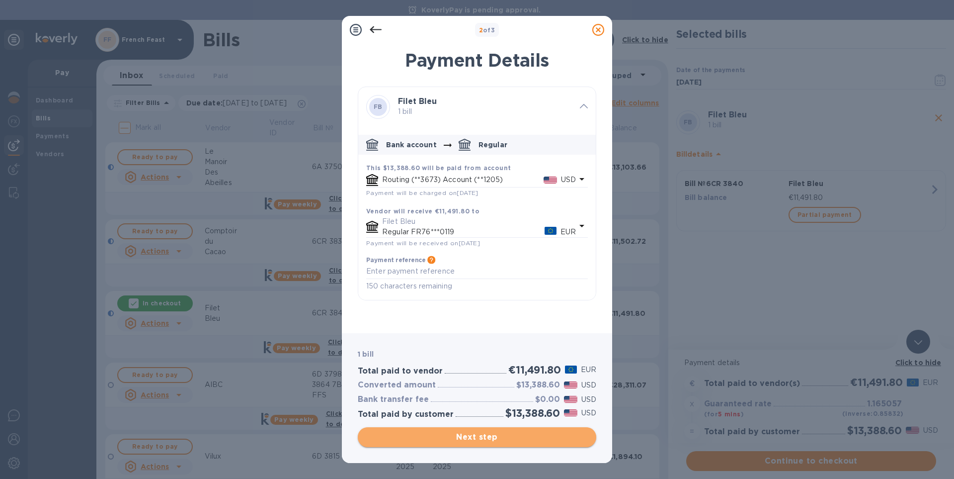
click at [496, 435] on span "Next step" at bounding box center [477, 437] width 223 height 12
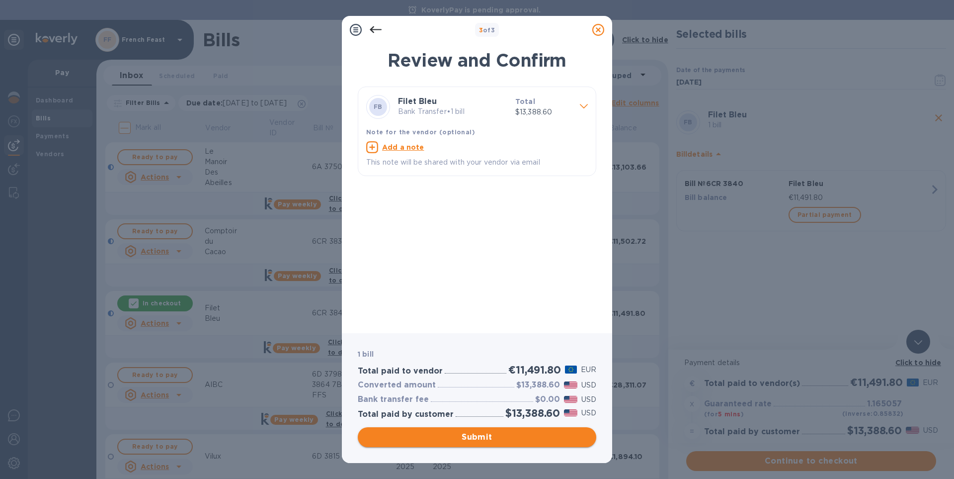
click at [497, 439] on span "Submit" at bounding box center [477, 437] width 223 height 12
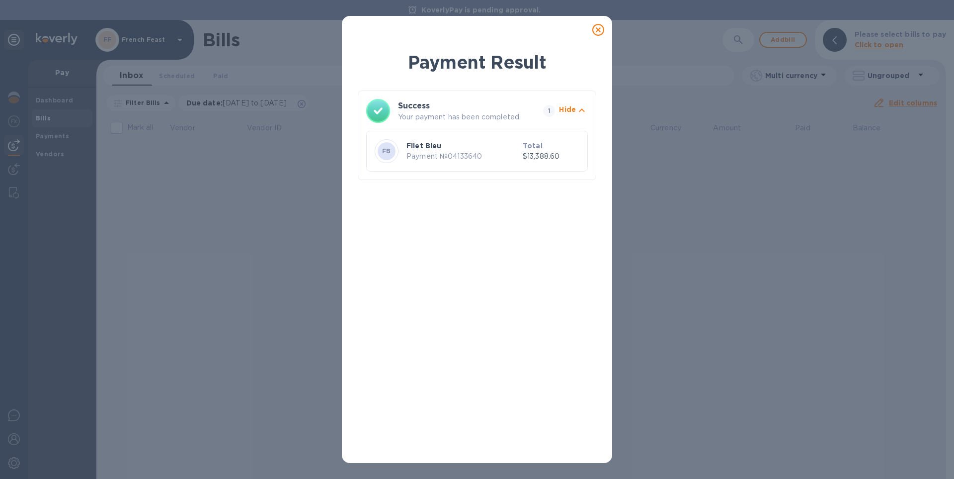
click at [599, 31] on icon at bounding box center [598, 30] width 12 height 12
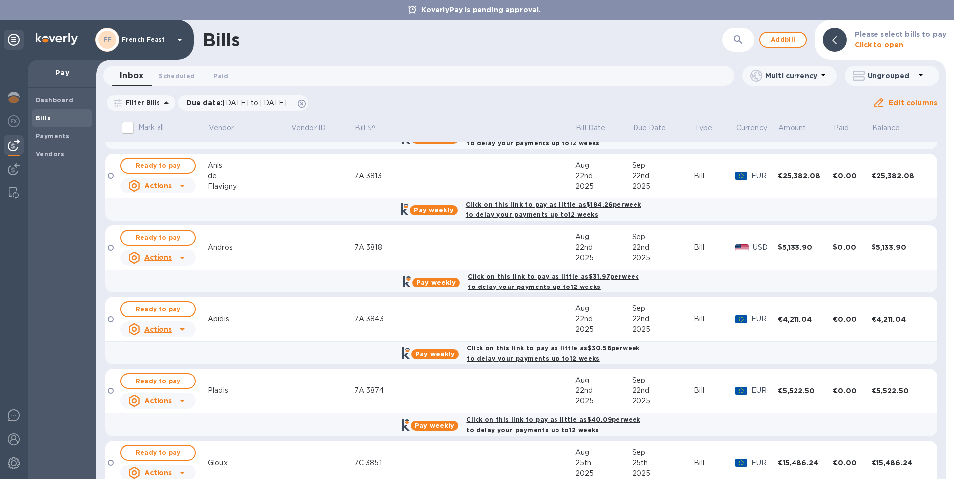
scroll to position [423, 0]
click at [172, 454] on span "Ready to pay" at bounding box center [158, 453] width 58 height 12
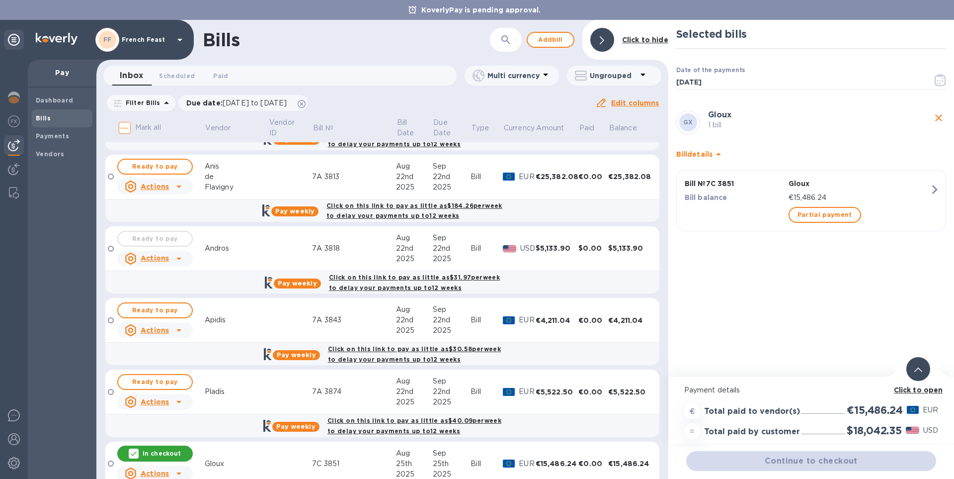
click at [924, 388] on b "Click to open" at bounding box center [918, 390] width 49 height 8
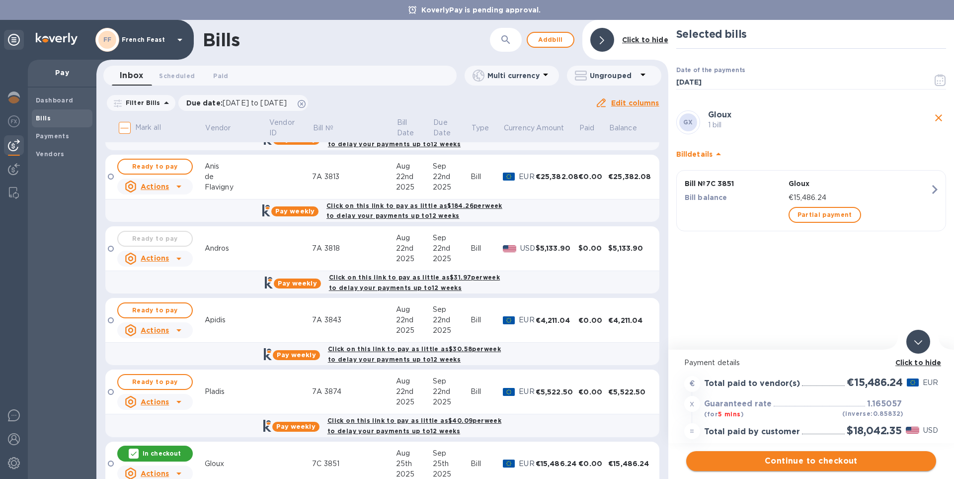
click at [814, 458] on span "Continue to checkout" at bounding box center [811, 461] width 234 height 12
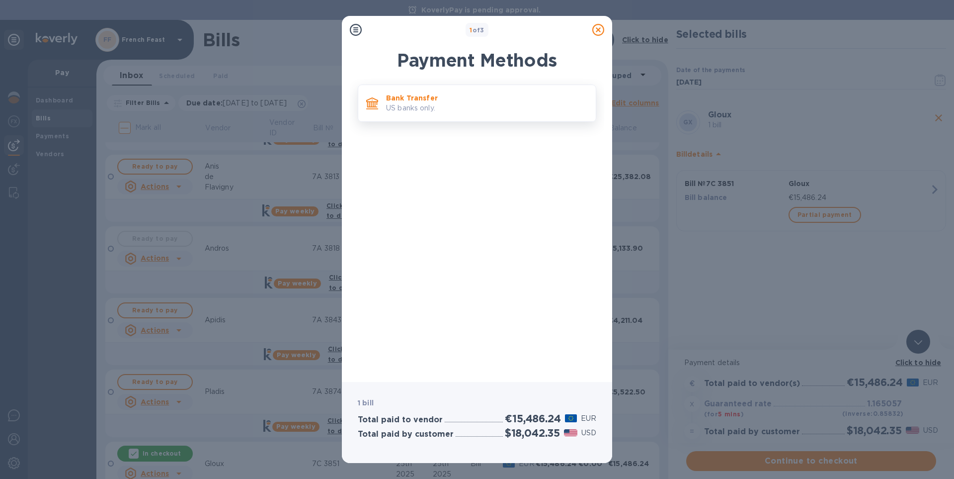
click at [379, 101] on div at bounding box center [372, 103] width 20 height 20
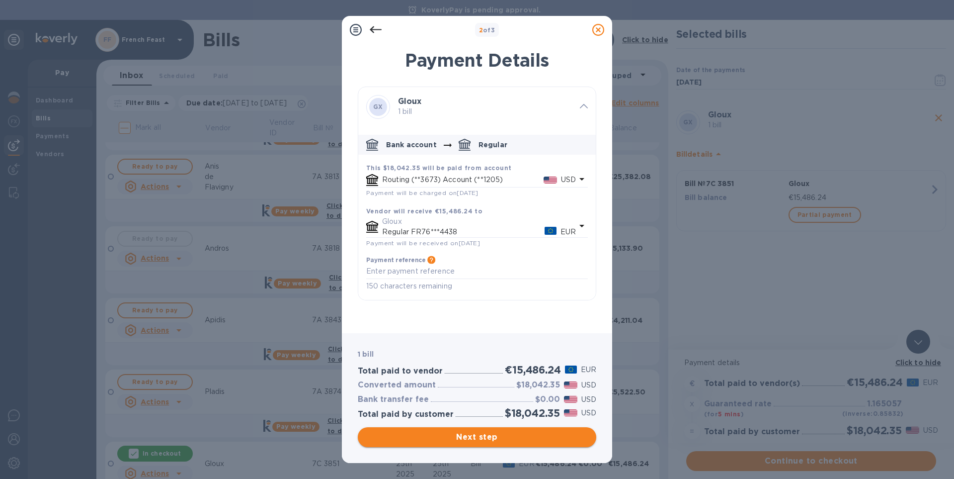
click at [487, 436] on span "Next step" at bounding box center [477, 437] width 223 height 12
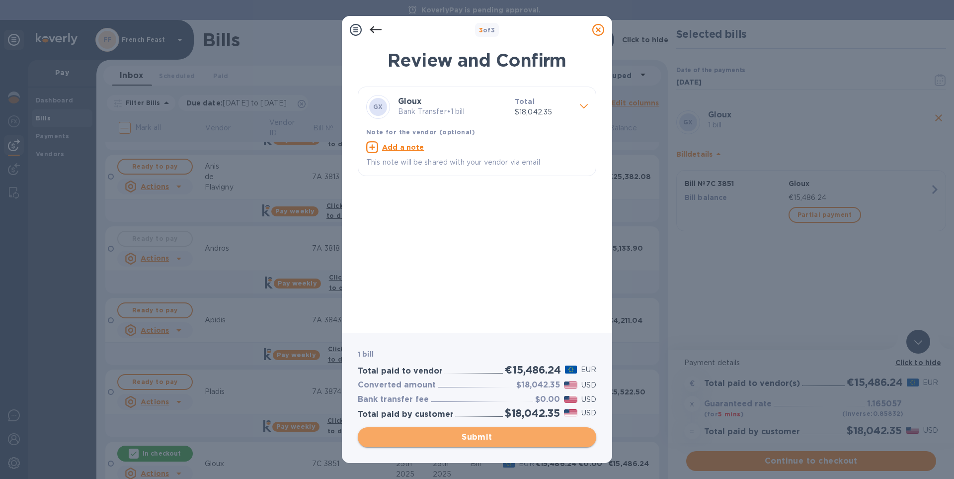
click at [487, 436] on span "Submit" at bounding box center [477, 437] width 223 height 12
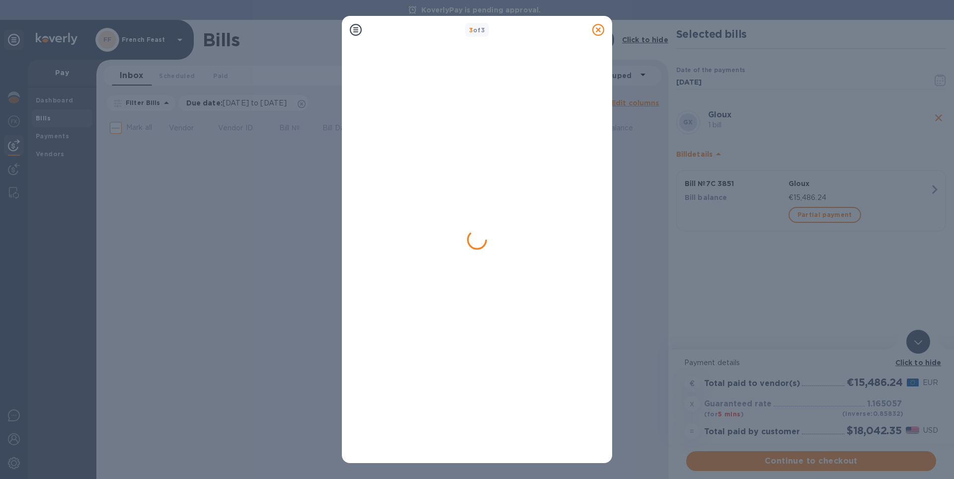
scroll to position [0, 0]
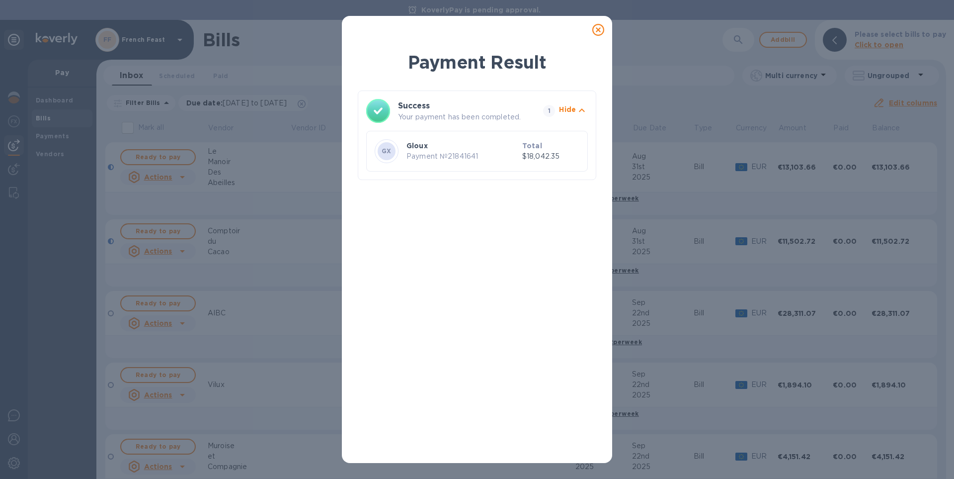
click at [600, 30] on icon at bounding box center [598, 30] width 12 height 12
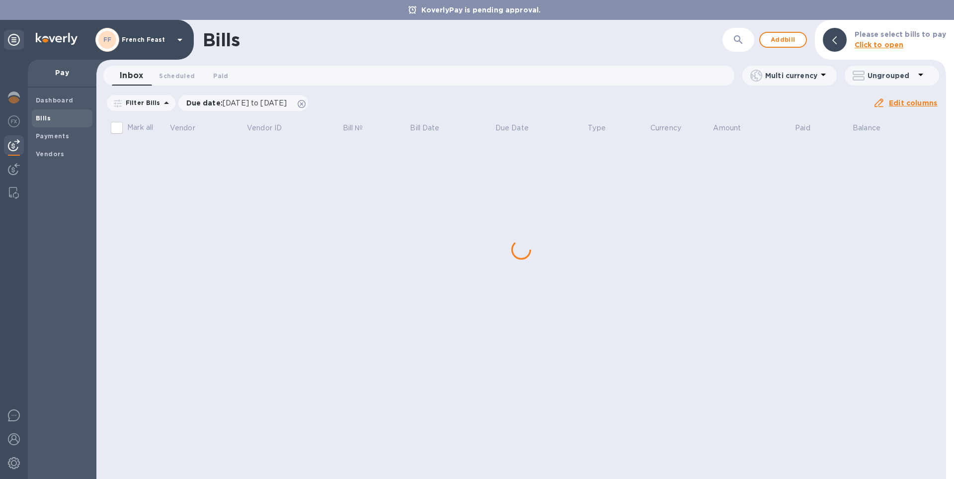
click at [42, 54] on div "FF French Feast" at bounding box center [97, 40] width 194 height 40
click at [70, 398] on div "Dashboard Bills Payments Vendors" at bounding box center [62, 282] width 69 height 391
click at [67, 263] on div "Dashboard Bills Payments Vendors" at bounding box center [62, 282] width 69 height 391
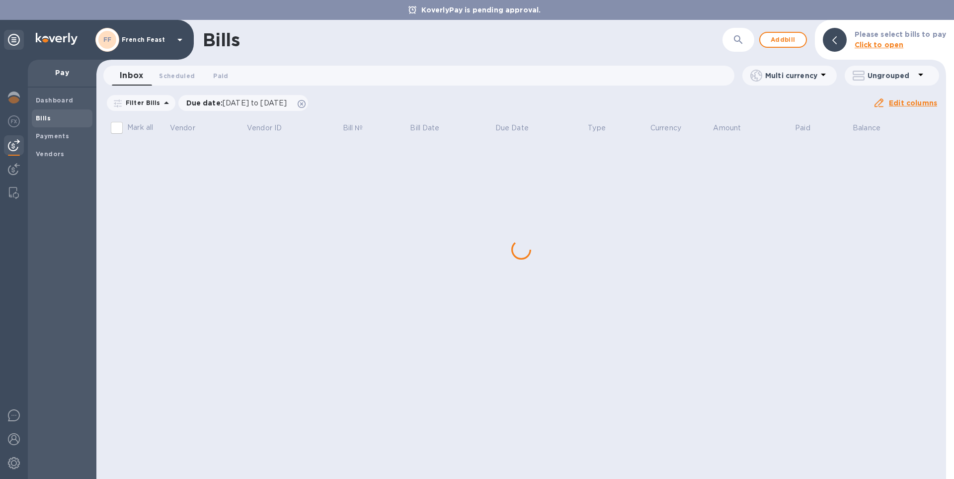
click at [13, 146] on img at bounding box center [14, 145] width 12 height 12
click at [43, 119] on b "Bills" at bounding box center [43, 117] width 15 height 7
click at [662, 17] on div "KoverlyPay is pending approval." at bounding box center [477, 10] width 954 height 20
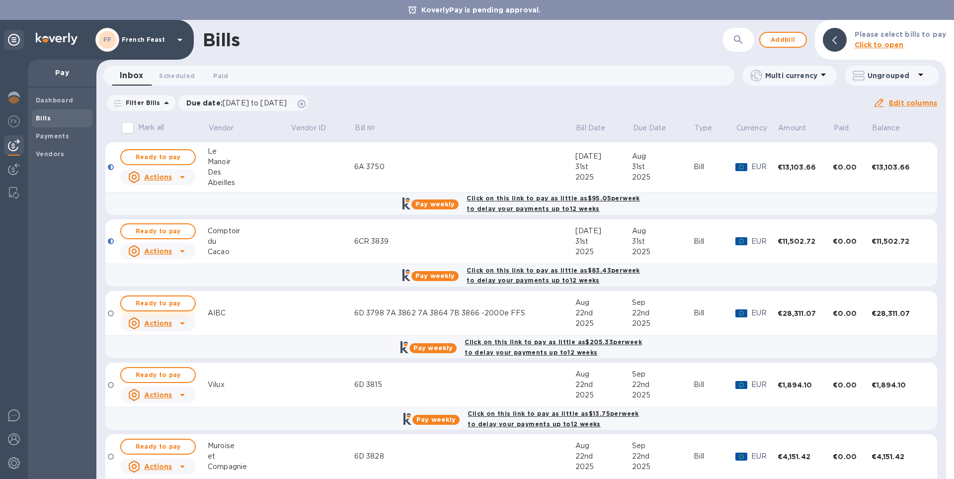
click at [156, 303] on span "Ready to pay" at bounding box center [158, 303] width 58 height 12
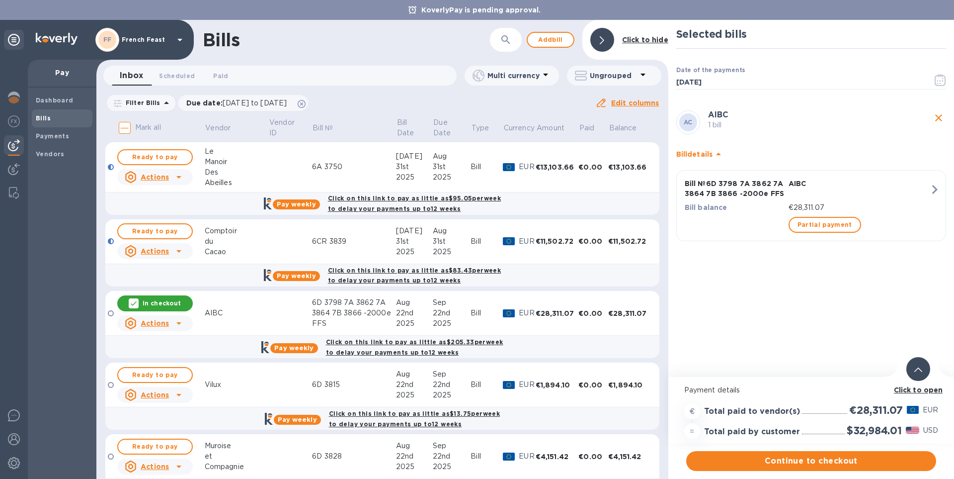
click at [913, 389] on b "Click to open" at bounding box center [918, 390] width 49 height 8
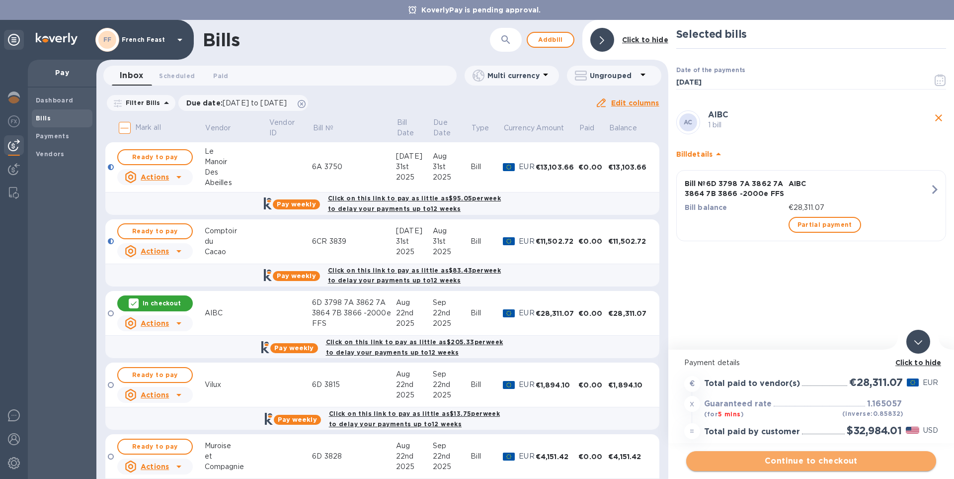
click at [814, 460] on span "Continue to checkout" at bounding box center [811, 461] width 234 height 12
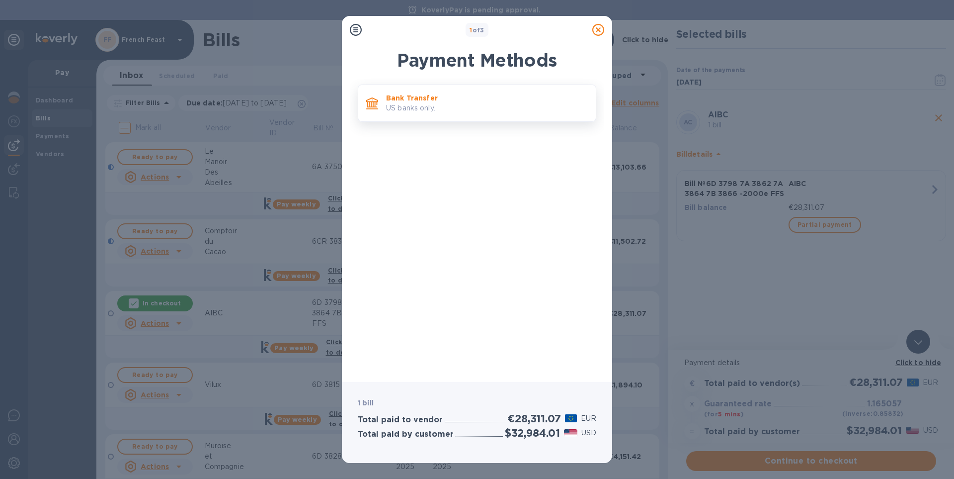
click at [417, 97] on p "Bank Transfer" at bounding box center [487, 98] width 202 height 10
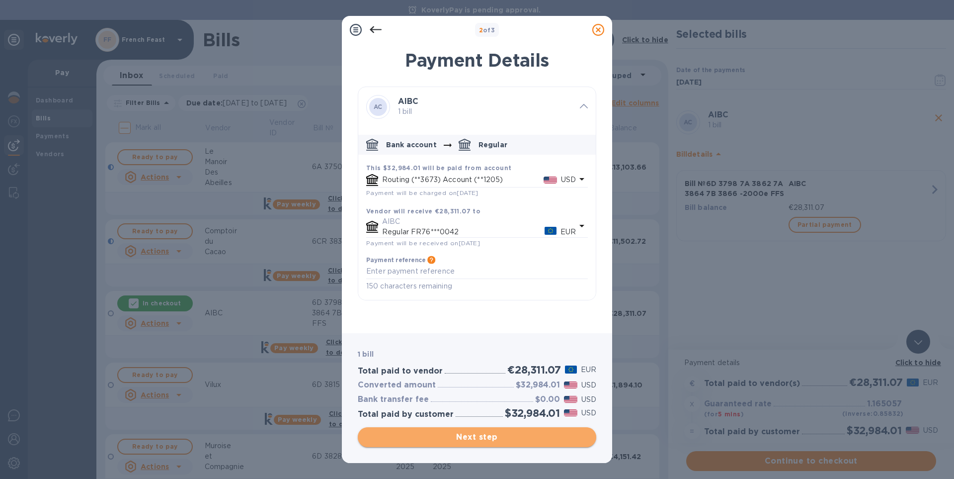
click at [469, 434] on span "Next step" at bounding box center [477, 437] width 223 height 12
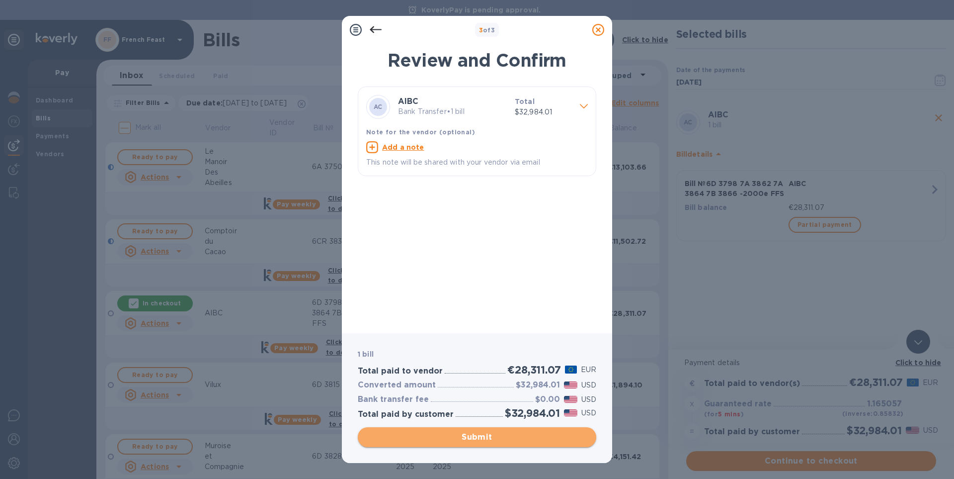
click at [469, 434] on span "Submit" at bounding box center [477, 437] width 223 height 12
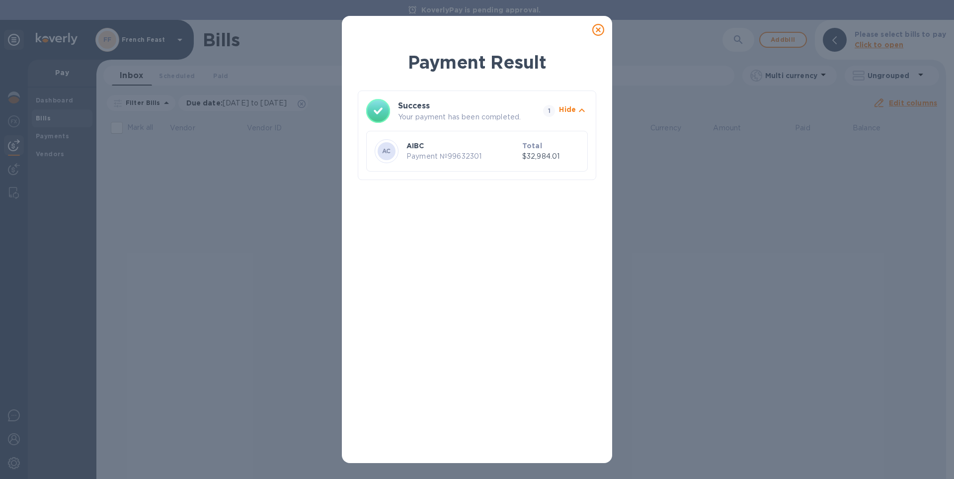
click at [598, 30] on icon at bounding box center [598, 30] width 12 height 12
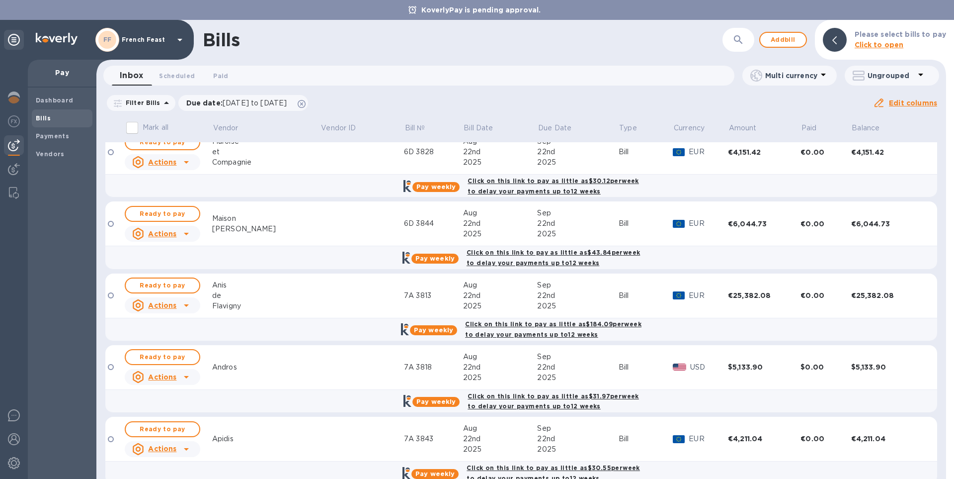
scroll to position [395, 0]
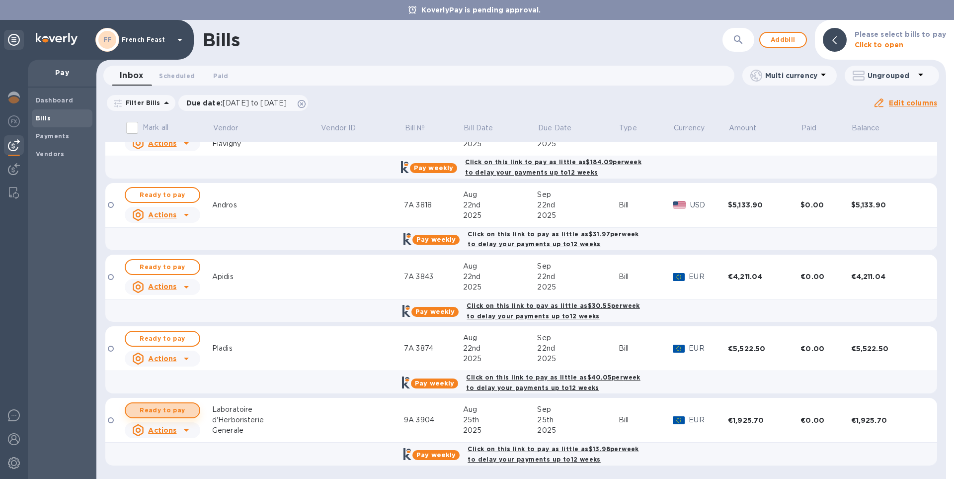
click at [163, 409] on span "Ready to pay" at bounding box center [163, 410] width 58 height 12
